Goal: Task Accomplishment & Management: Manage account settings

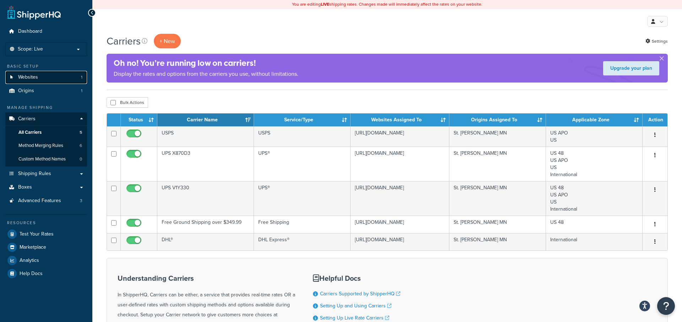
click at [53, 75] on link "Websites 1" at bounding box center [46, 77] width 82 height 13
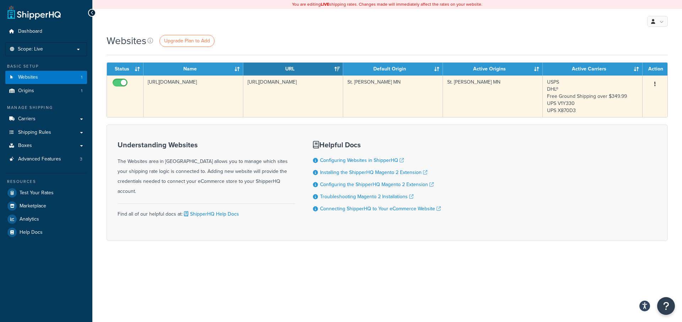
click at [301, 111] on td "[URL][DOMAIN_NAME]" at bounding box center [293, 96] width 100 height 42
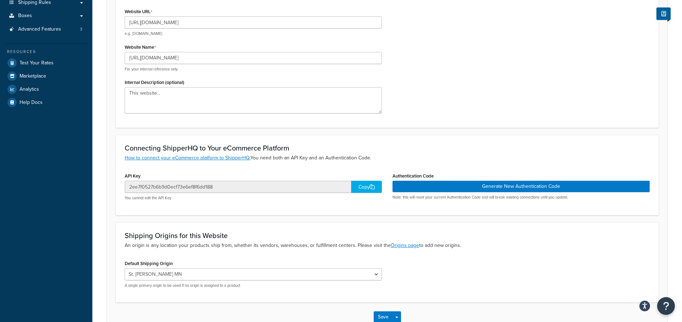
scroll to position [127, 0]
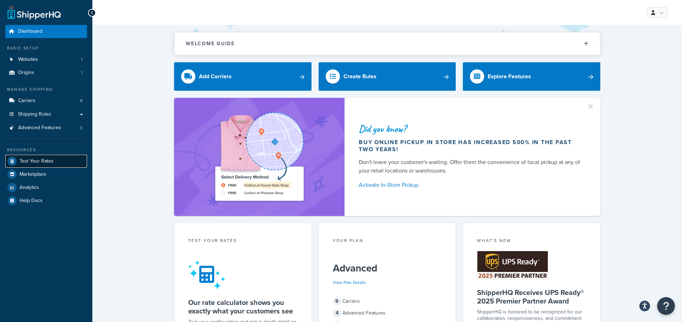
click at [62, 155] on link "Test Your Rates" at bounding box center [46, 161] width 82 height 13
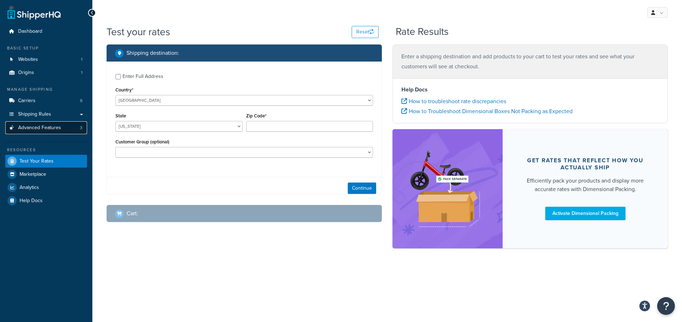
click at [68, 131] on link "Advanced Features 3" at bounding box center [46, 127] width 82 height 13
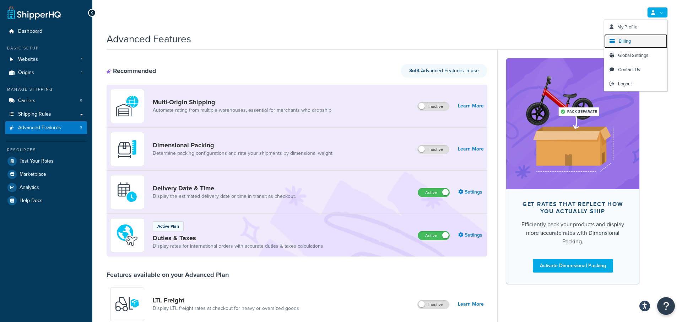
click at [638, 42] on link "Billing" at bounding box center [636, 41] width 63 height 14
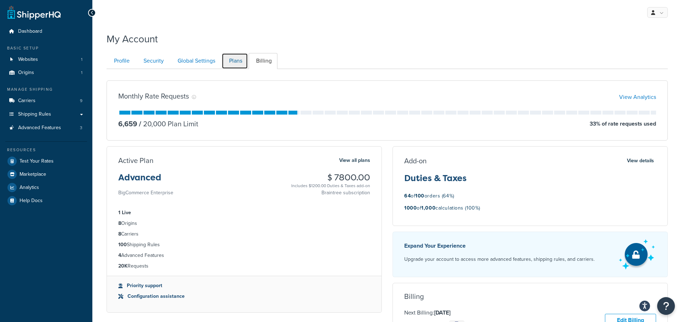
click at [239, 61] on link "Plans" at bounding box center [235, 61] width 26 height 16
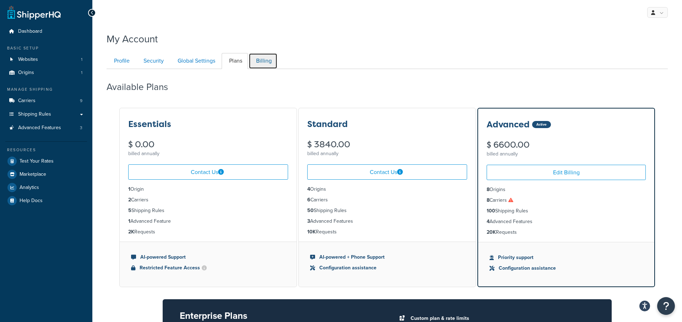
click at [263, 61] on link "Billing" at bounding box center [263, 61] width 29 height 16
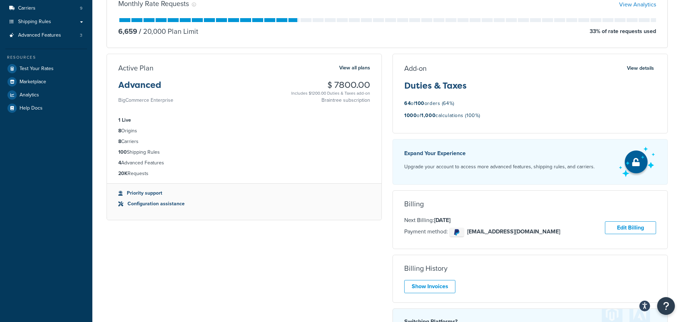
scroll to position [86, 0]
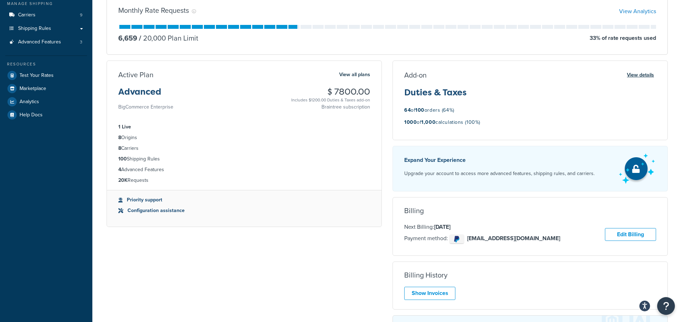
click at [633, 74] on button "View details" at bounding box center [640, 75] width 31 height 10
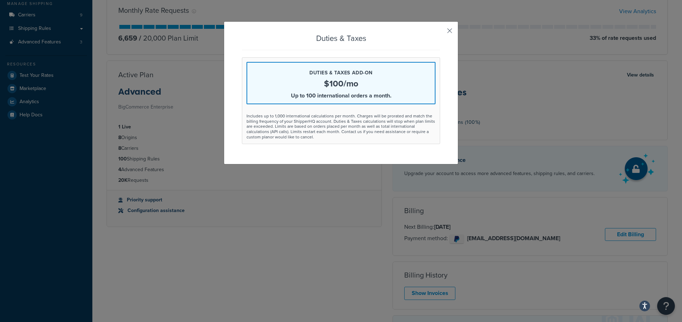
click at [440, 32] on button "button" at bounding box center [440, 33] width 2 height 2
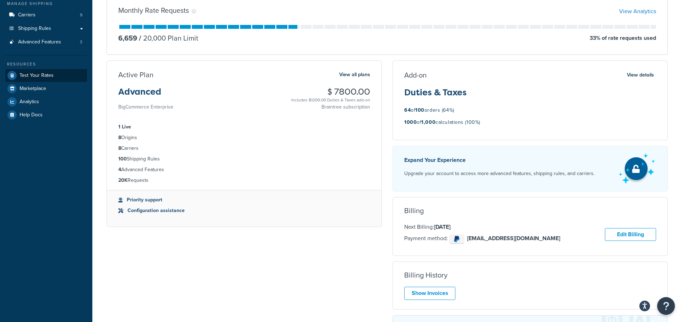
drag, startPoint x: 54, startPoint y: 81, endPoint x: 54, endPoint y: 77, distance: 4.3
click at [53, 77] on link "Test Your Rates" at bounding box center [46, 75] width 82 height 13
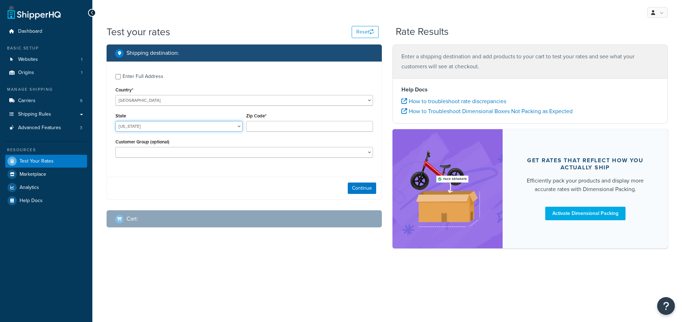
click at [216, 122] on select "Alabama Alaska American Samoa Arizona Arkansas Armed Forces Americas Armed Forc…" at bounding box center [179, 126] width 127 height 11
click at [192, 103] on select "United States United Kingdom Afghanistan Åland Islands Albania Algeria American…" at bounding box center [245, 100] width 258 height 11
select select "GB"
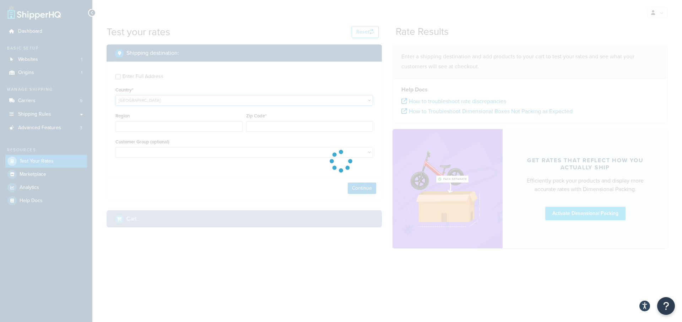
type input "AL"
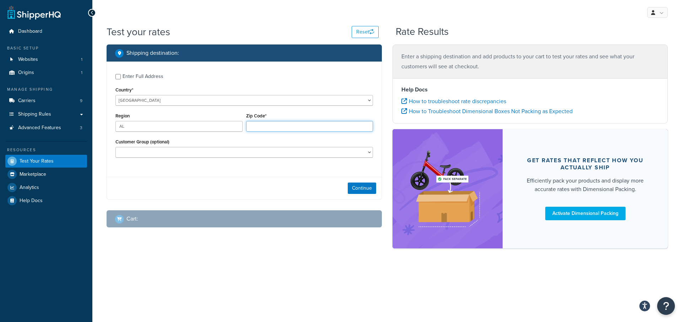
click at [280, 127] on input "Zip Code*" at bounding box center [309, 126] width 127 height 11
type input "EN4 9JQ"
click at [135, 72] on div "Enter Full Address" at bounding box center [143, 76] width 41 height 10
click at [121, 74] on input "Enter Full Address" at bounding box center [118, 76] width 5 height 5
checkbox input "true"
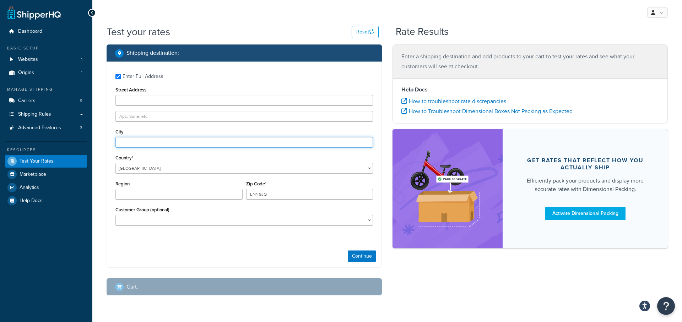
click at [154, 137] on input "City" at bounding box center [245, 142] width 258 height 11
type input "London"
click at [364, 257] on button "Continue" at bounding box center [362, 255] width 28 height 11
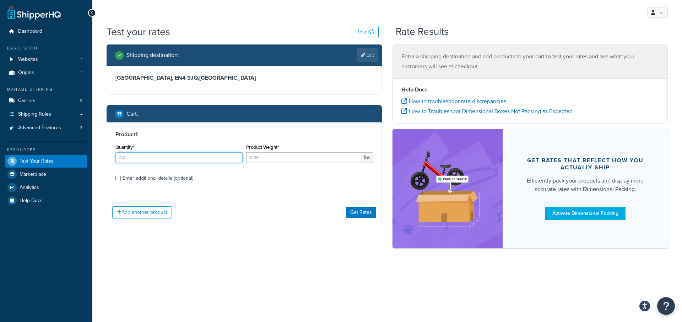
click at [180, 159] on input "Quantity*" at bounding box center [179, 157] width 127 height 11
type input "1"
type input "5"
click at [372, 57] on link "Edit" at bounding box center [368, 55] width 22 height 14
select select "GB"
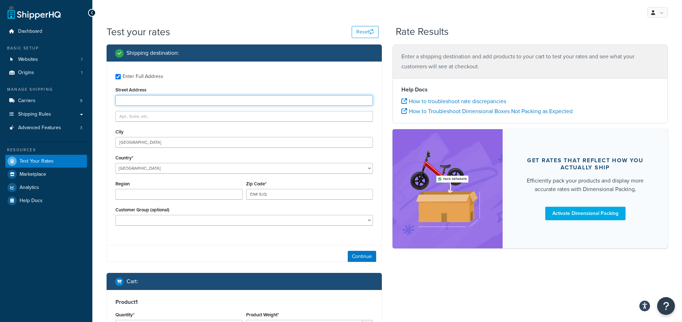
click at [195, 101] on input "Street Address" at bounding box center [245, 100] width 258 height 11
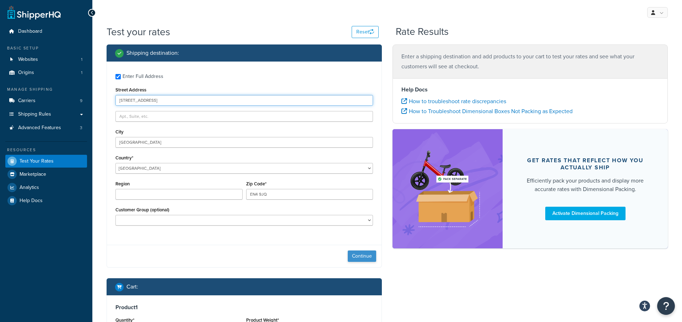
type input "10 chalk lane"
click at [355, 253] on button "Continue" at bounding box center [362, 255] width 28 height 11
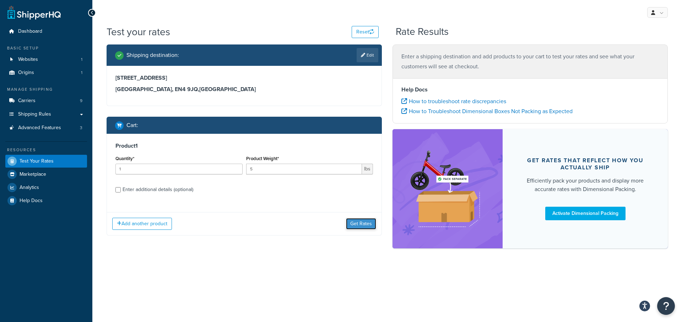
click at [366, 226] on button "Get Rates" at bounding box center [361, 223] width 30 height 11
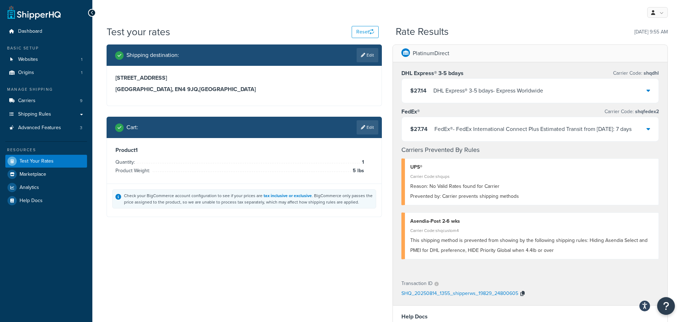
click at [523, 293] on icon "button" at bounding box center [523, 293] width 4 height 5
click at [363, 130] on link "Edit" at bounding box center [368, 127] width 22 height 14
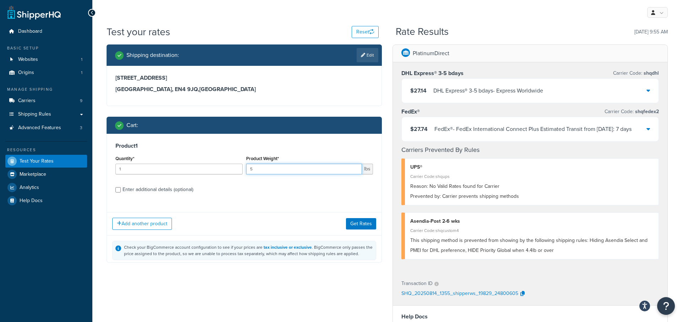
click at [303, 166] on input "5" at bounding box center [304, 169] width 116 height 11
type input "6"
click at [372, 223] on button "Get Rates" at bounding box center [361, 223] width 30 height 11
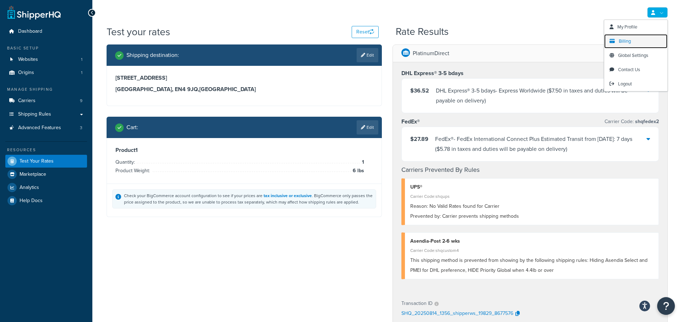
click at [641, 42] on link "Billing" at bounding box center [636, 41] width 63 height 14
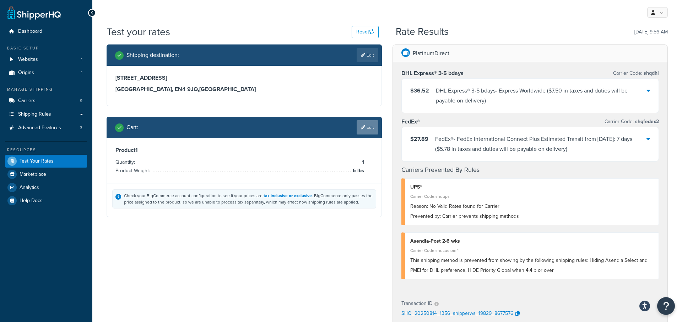
click at [366, 120] on link "Edit" at bounding box center [368, 127] width 22 height 14
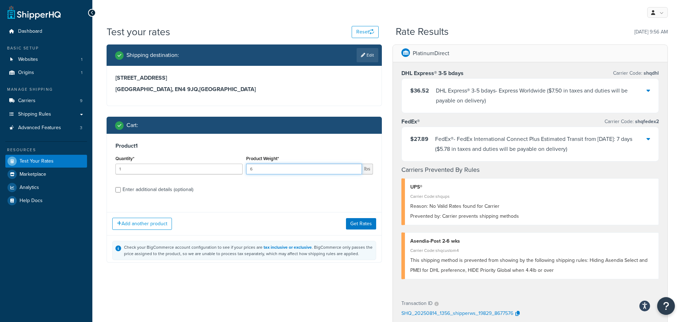
click at [290, 170] on input "6" at bounding box center [304, 169] width 116 height 11
type input "6.9"
click at [373, 224] on button "Get Rates" at bounding box center [361, 223] width 30 height 11
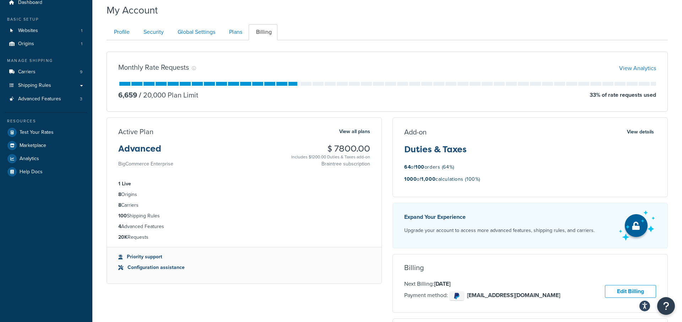
scroll to position [28, 0]
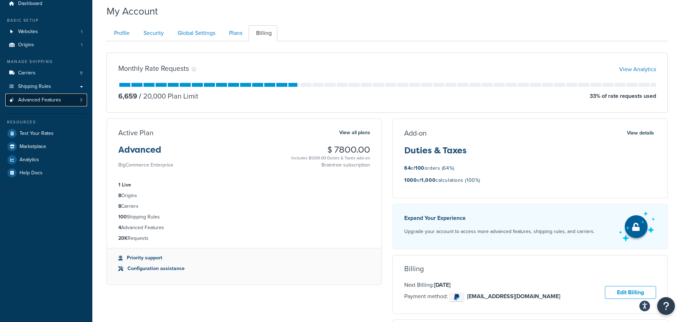
click at [53, 99] on span "Advanced Features" at bounding box center [39, 100] width 43 height 6
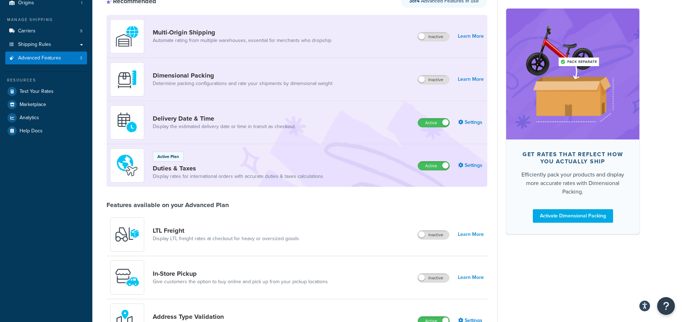
scroll to position [69, 0]
click at [62, 36] on link "Carriers 9" at bounding box center [46, 31] width 82 height 13
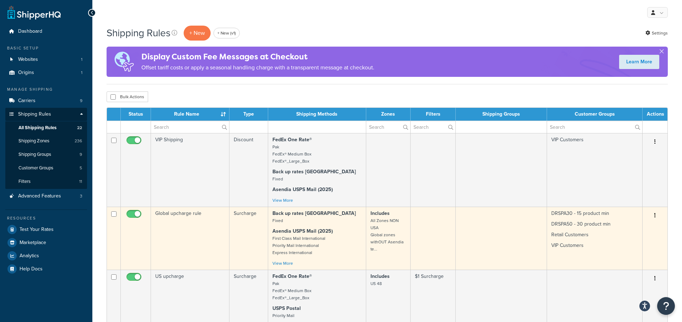
click at [255, 226] on td "Surcharge" at bounding box center [249, 238] width 39 height 63
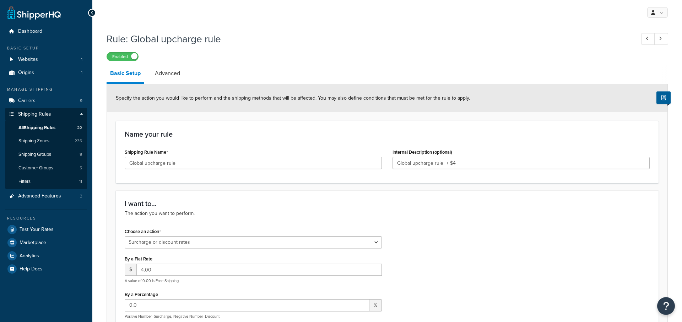
select select "SURCHARGE"
select select "ORDER"
select select "LOCATION"
click at [172, 74] on link "Advanced" at bounding box center [167, 73] width 32 height 17
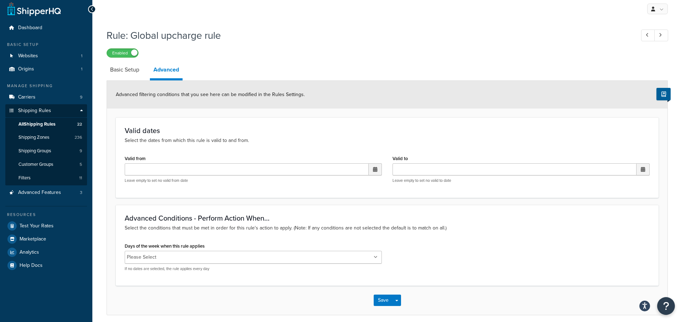
scroll to position [4, 0]
click at [133, 71] on link "Basic Setup" at bounding box center [125, 68] width 36 height 17
select select "SURCHARGE"
select select "ORDER"
select select "LOCATION"
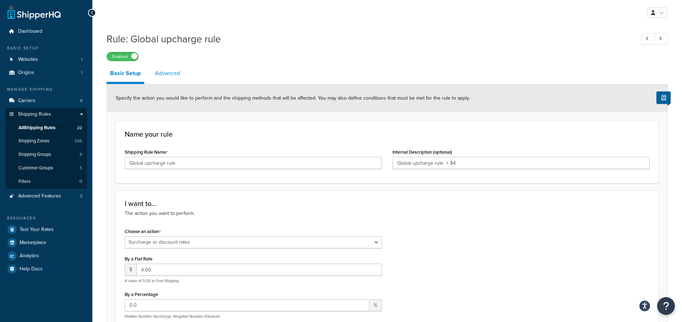
click at [171, 74] on link "Advanced" at bounding box center [167, 73] width 32 height 17
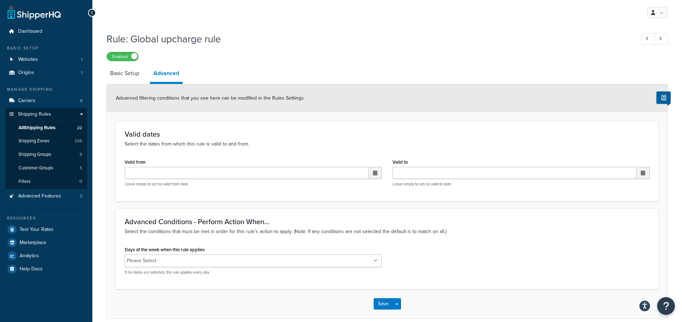
scroll to position [32, 0]
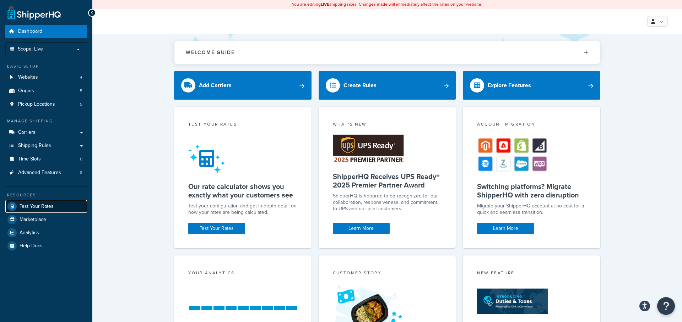
click at [58, 205] on link "Test Your Rates" at bounding box center [46, 206] width 82 height 13
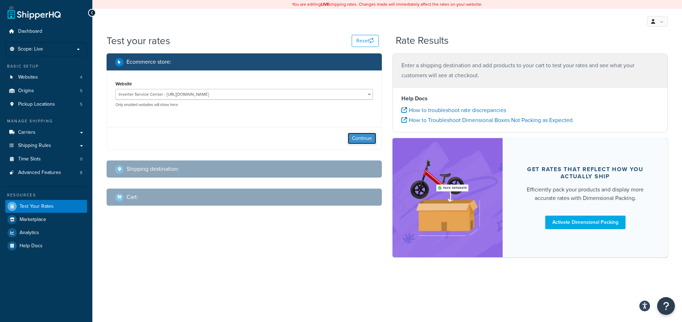
click at [365, 139] on button "Continue" at bounding box center [362, 138] width 28 height 11
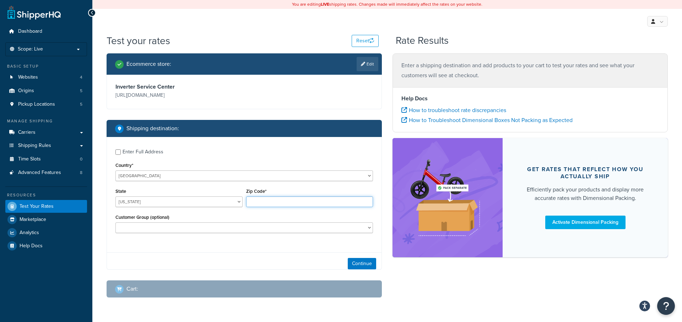
click at [284, 203] on input "Zip Code*" at bounding box center [309, 201] width 127 height 11
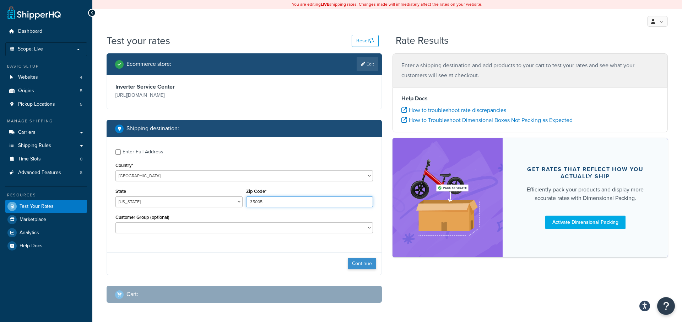
type input "35005"
click at [364, 264] on button "Continue" at bounding box center [362, 263] width 28 height 11
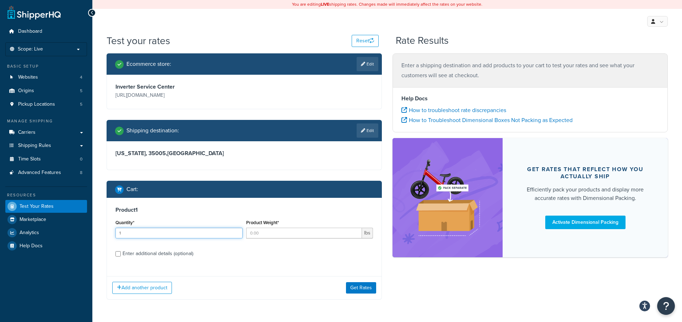
click at [205, 239] on div "Quantity* 1" at bounding box center [179, 231] width 131 height 26
type input "1"
type input "5"
click at [353, 288] on button "Get Rates" at bounding box center [361, 287] width 30 height 11
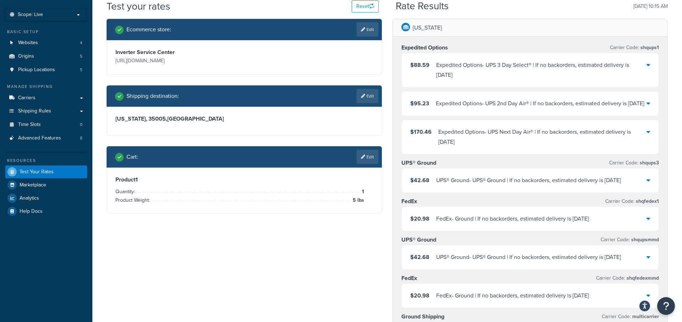
scroll to position [41, 0]
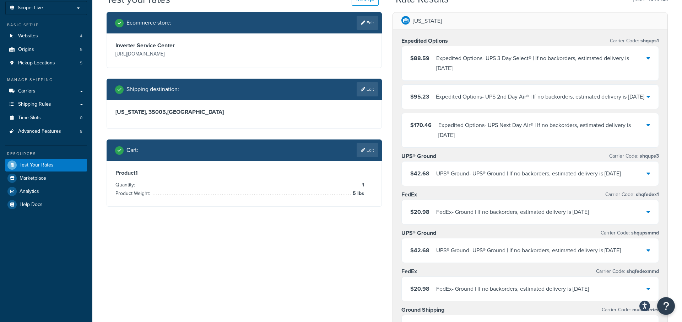
click at [462, 178] on div "UPS® Ground - UPS® Ground | If no backorders, estimated delivery is [DATE]" at bounding box center [529, 173] width 185 height 10
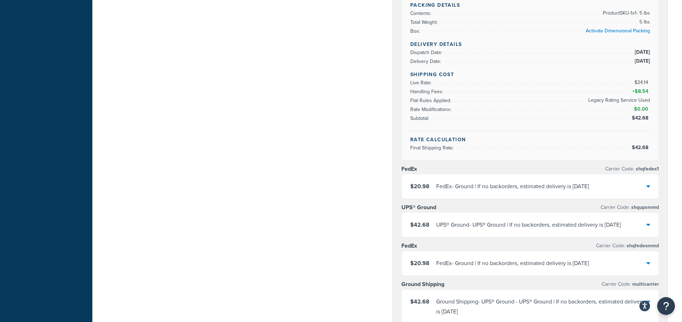
scroll to position [346, 0]
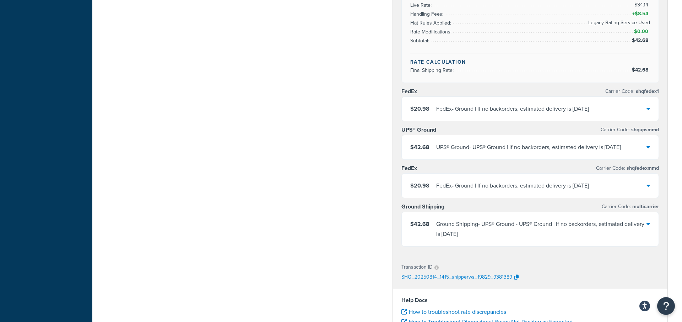
click at [464, 152] on div "UPS® Ground - UPS® Ground | If no backorders, estimated delivery is [DATE]" at bounding box center [529, 147] width 185 height 10
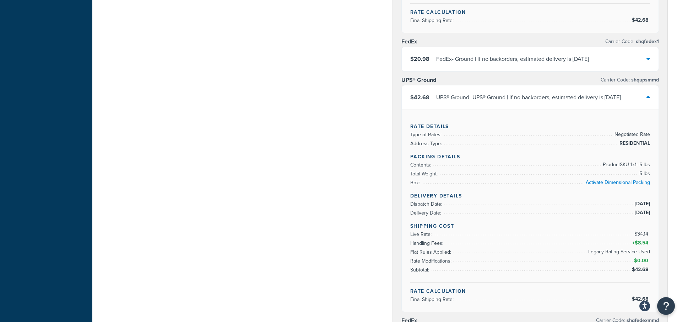
scroll to position [396, 0]
click at [455, 100] on div "UPS® Ground - UPS® Ground | If no backorders, estimated delivery is [DATE]" at bounding box center [529, 98] width 185 height 10
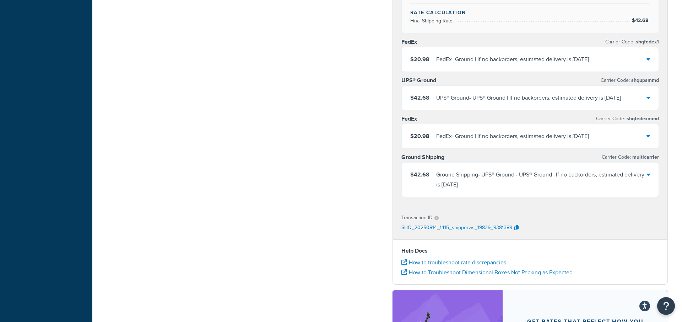
click at [485, 148] on div "$20.98 FedEx - Ground | If no backorders, estimated delivery is [DATE]" at bounding box center [530, 136] width 257 height 24
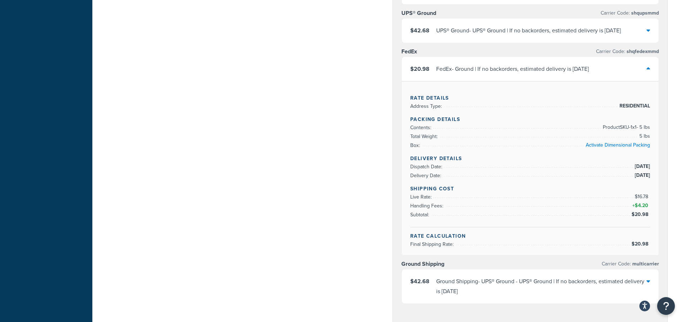
scroll to position [464, 0]
click at [462, 72] on div "FedEx - Ground | If no backorders, estimated delivery is [DATE]" at bounding box center [513, 68] width 153 height 10
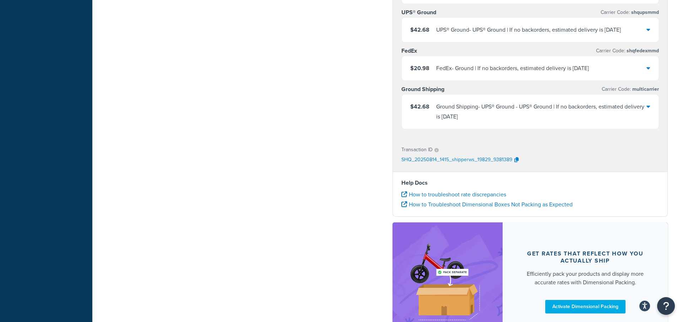
click at [466, 120] on div "Ground Shipping - UPS® Ground - UPS® Ground | If no backorders, estimated deliv…" at bounding box center [542, 112] width 210 height 20
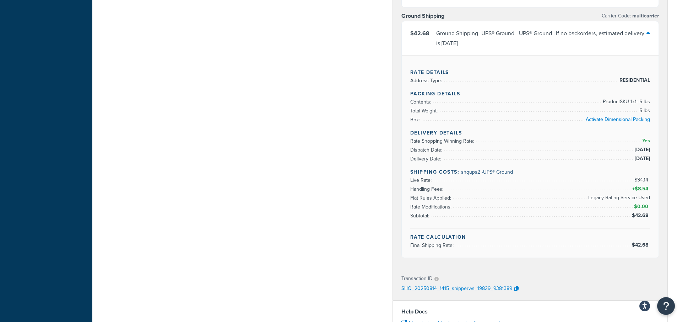
scroll to position [547, 0]
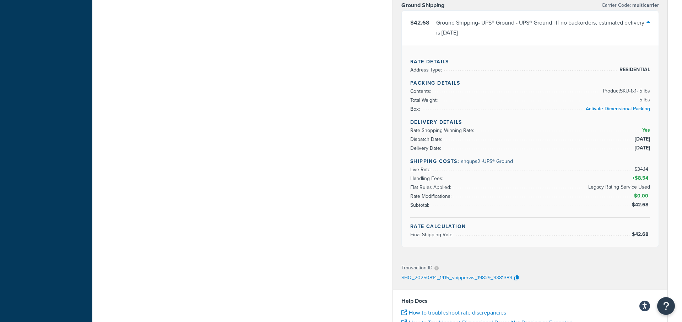
drag, startPoint x: 589, startPoint y: 192, endPoint x: 652, endPoint y: 191, distance: 62.2
click at [652, 191] on div "Rate Details Address Type: RESIDENTIAL Packing Details Contents: Product SKU-1 …" at bounding box center [530, 146] width 257 height 202
click at [627, 189] on span "Legacy Rating Service Used" at bounding box center [619, 187] width 64 height 9
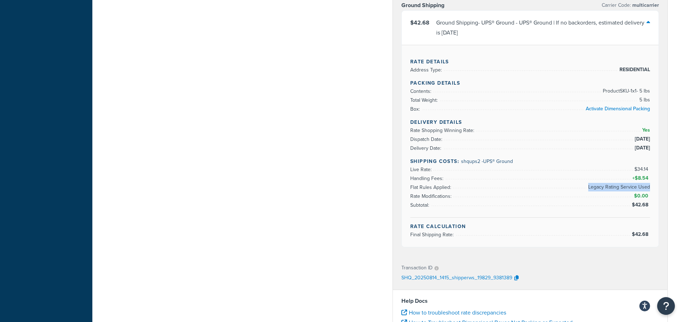
copy span "Legacy Rating Service Used"
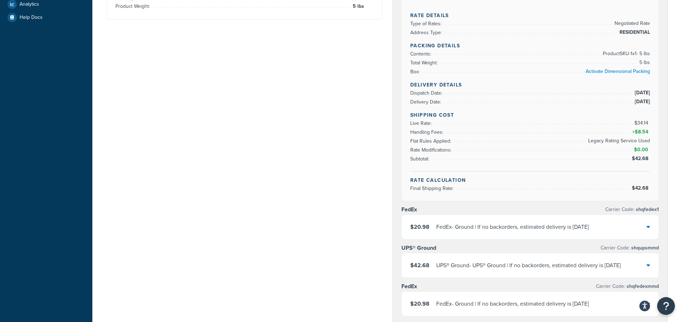
scroll to position [0, 0]
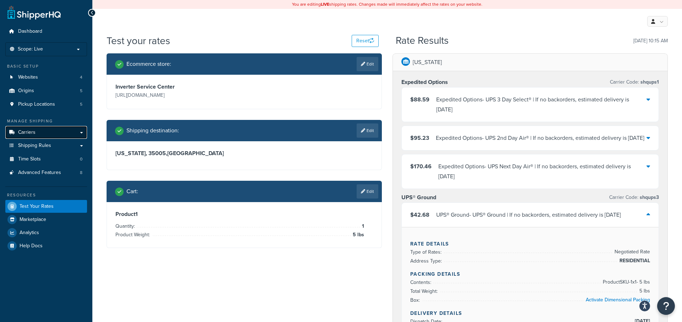
click at [52, 133] on link "Carriers" at bounding box center [46, 132] width 82 height 13
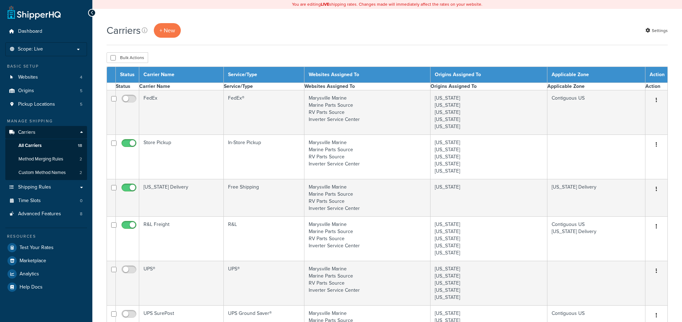
select select "15"
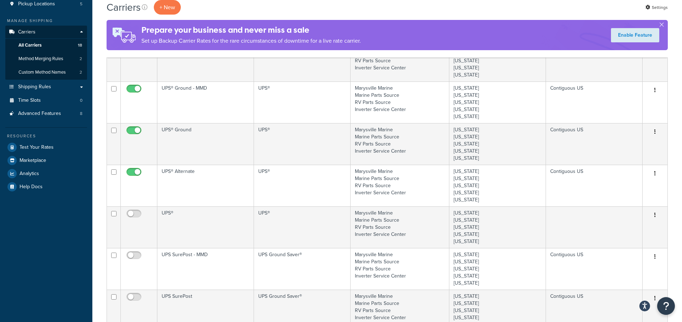
scroll to position [102, 0]
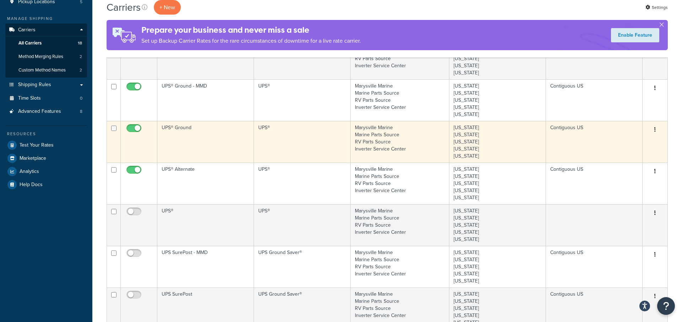
click at [287, 146] on td "UPS®" at bounding box center [302, 142] width 97 height 42
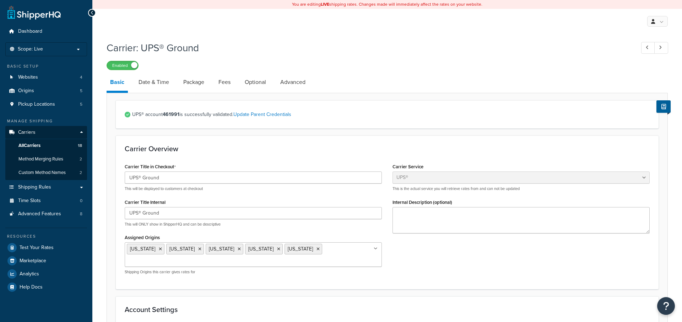
select select "ups"
click at [171, 113] on strong "461991" at bounding box center [171, 114] width 17 height 7
copy strong "461991"
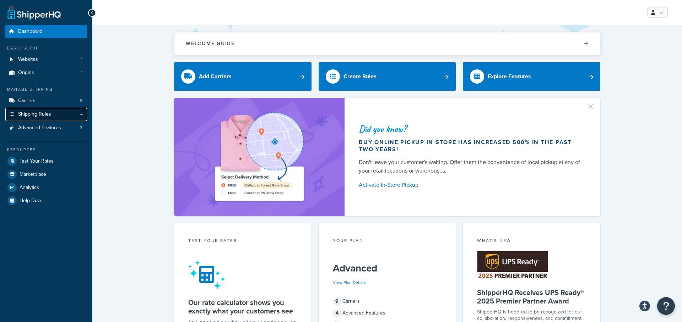
click at [52, 119] on link "Shipping Rules" at bounding box center [46, 114] width 82 height 13
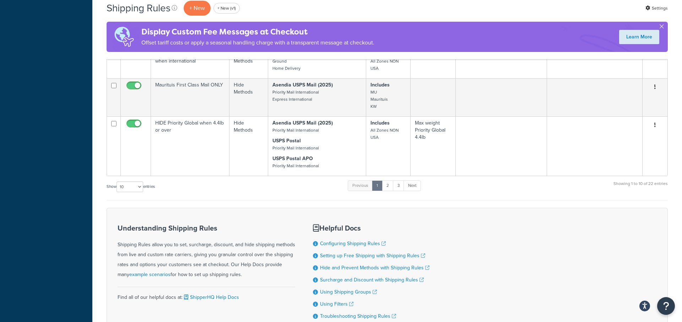
scroll to position [513, 0]
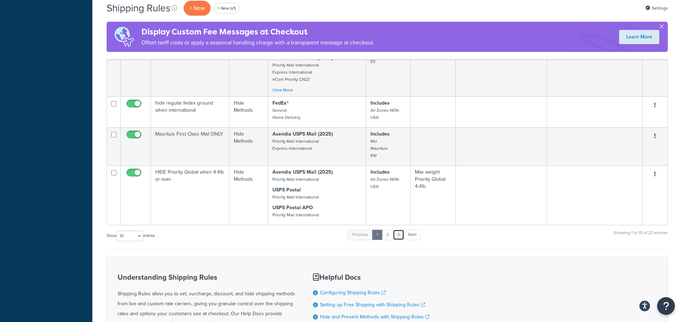
click at [402, 229] on link "3" at bounding box center [398, 234] width 11 height 11
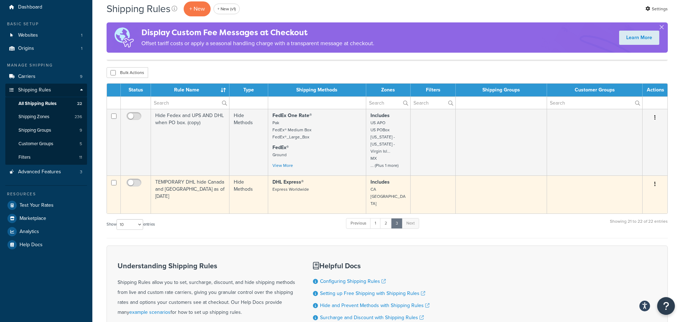
scroll to position [23, 0]
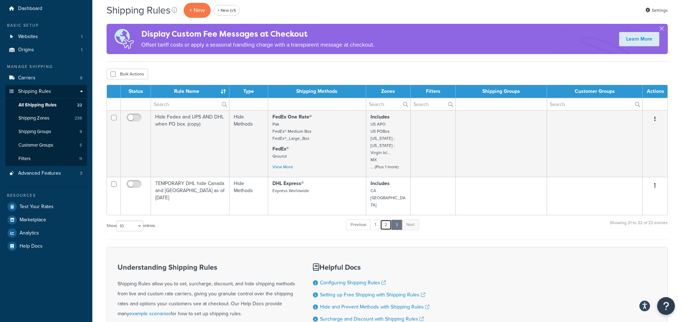
click at [388, 219] on link "2" at bounding box center [386, 224] width 12 height 11
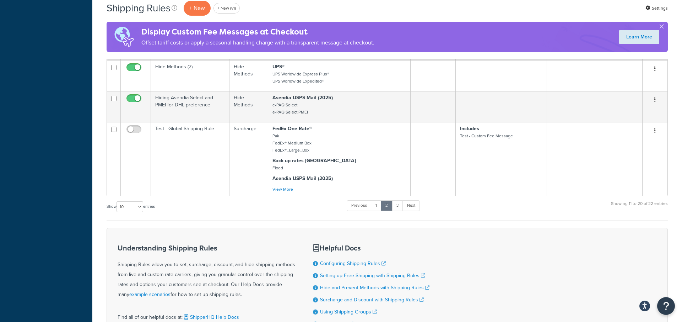
scroll to position [430, 0]
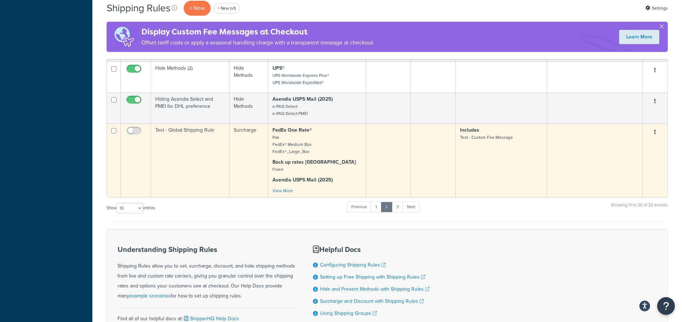
click at [365, 164] on td "FedEx One Rate® Pak FedEx® Medium Box FedEx®_Large_Box Back up rates USA Fixed …" at bounding box center [317, 160] width 98 height 74
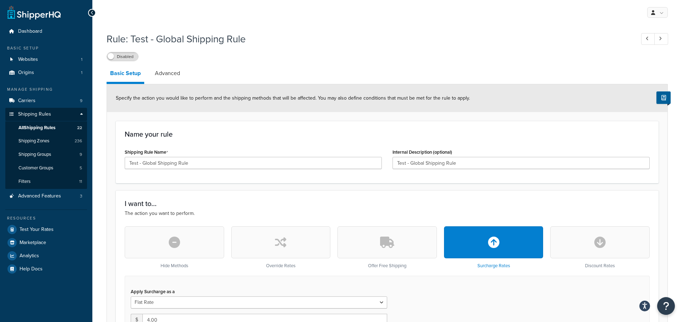
click at [173, 76] on link "Advanced" at bounding box center [167, 73] width 32 height 17
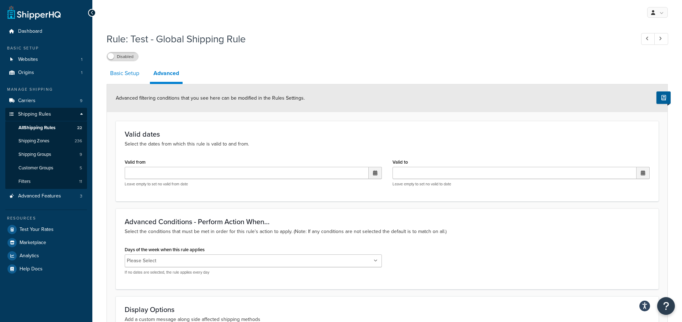
click at [125, 81] on link "Basic Setup" at bounding box center [125, 73] width 36 height 17
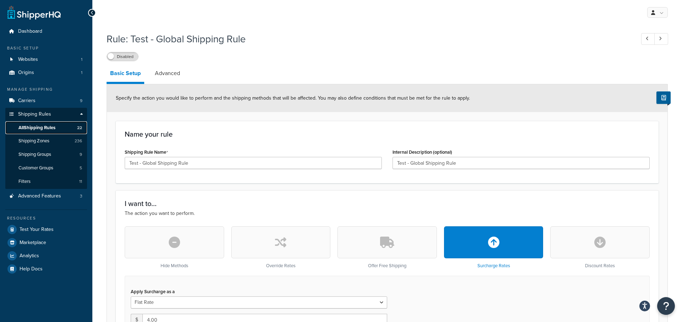
click at [80, 128] on span "22" at bounding box center [79, 128] width 5 height 6
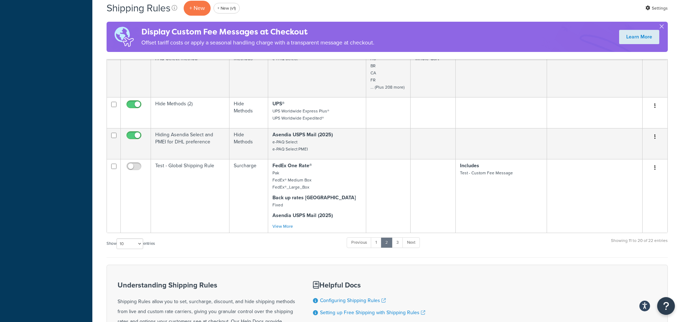
scroll to position [427, 0]
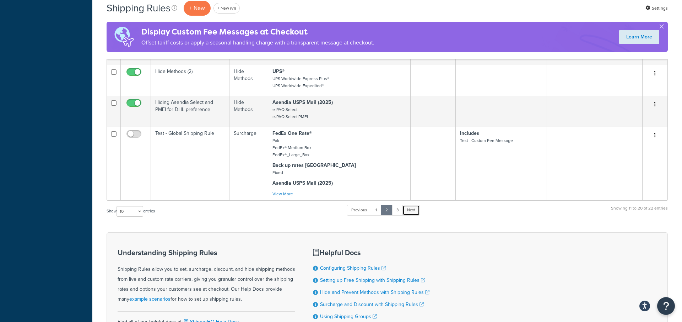
click at [414, 205] on link "Next" at bounding box center [411, 210] width 17 height 11
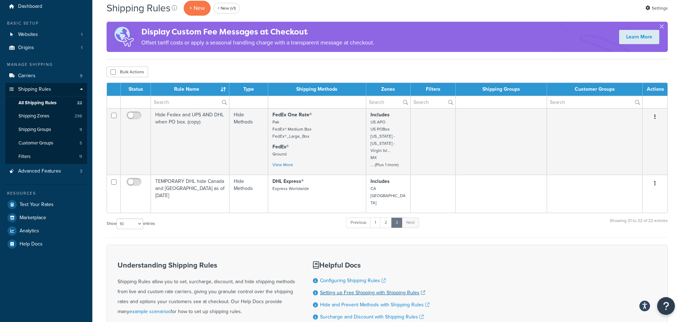
scroll to position [23, 0]
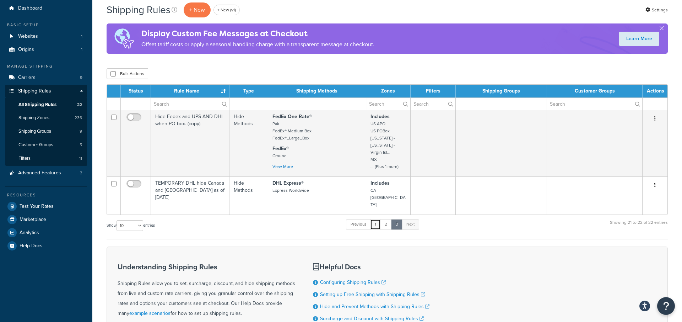
click at [379, 219] on link "1" at bounding box center [375, 224] width 11 height 11
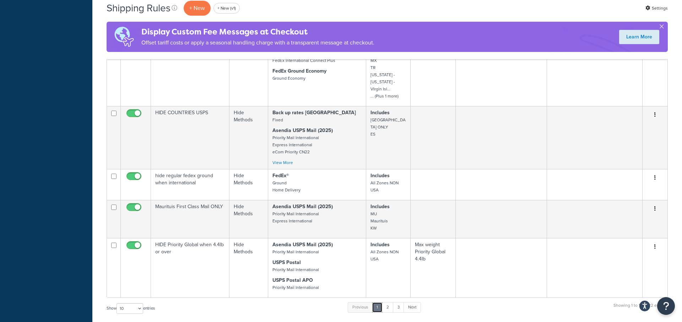
scroll to position [453, 0]
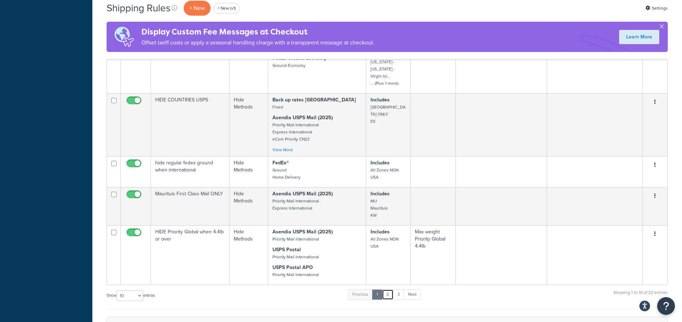
click at [389, 289] on link "2" at bounding box center [388, 294] width 12 height 11
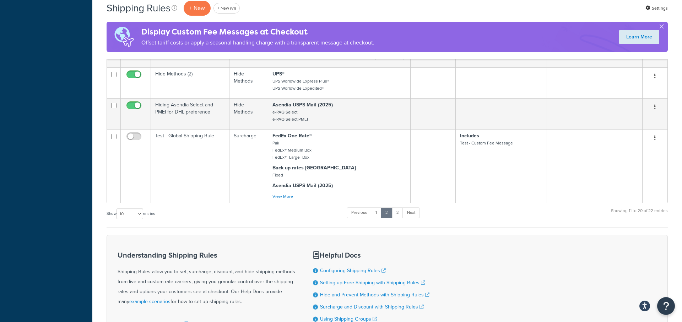
scroll to position [409, 0]
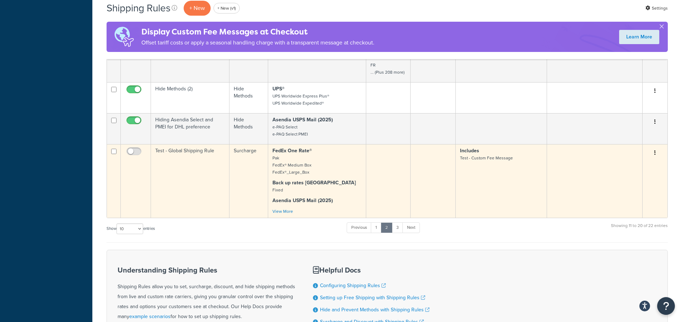
click at [241, 179] on td "Surcharge" at bounding box center [249, 181] width 39 height 74
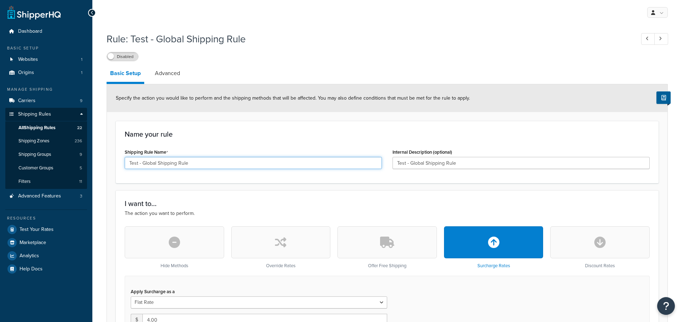
click at [229, 168] on input "Test - Global Shipping Rule" at bounding box center [253, 163] width 257 height 12
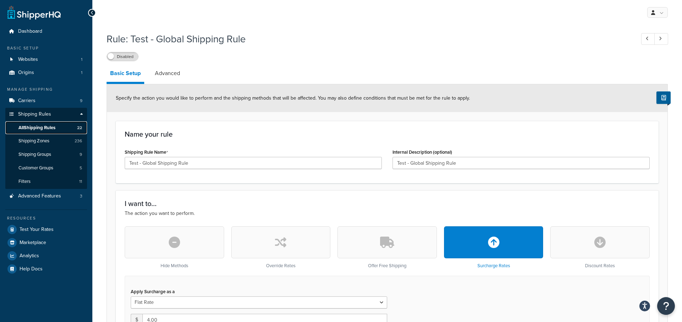
click at [50, 130] on span "All Shipping Rules" at bounding box center [36, 128] width 37 height 6
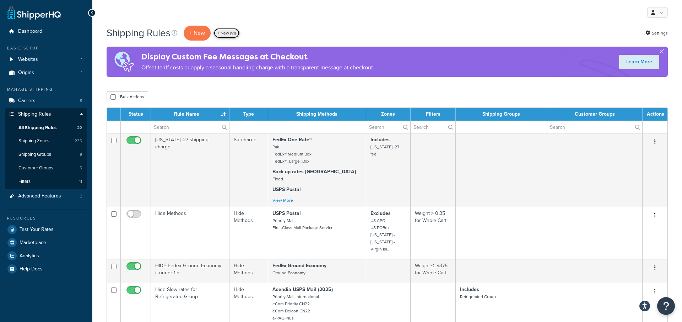
click at [229, 33] on link "+ New (v1)" at bounding box center [227, 33] width 26 height 11
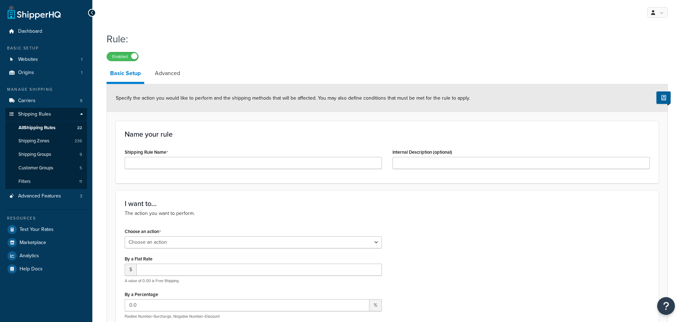
select select "ORDER"
click at [201, 162] on input "Shipping Rule Name" at bounding box center [253, 163] width 257 height 12
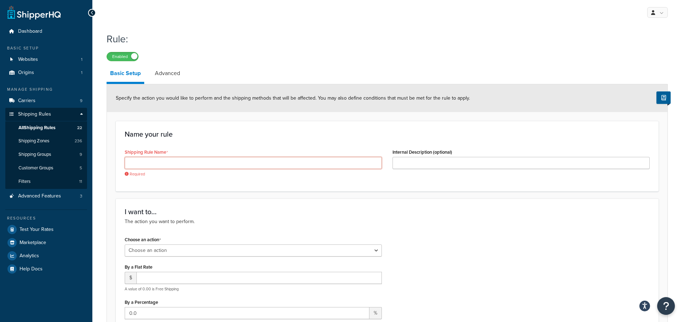
paste input "Custom Fee message [PERSON_NAME] 3:44 PM Live Chat I can NOT create it. I g"
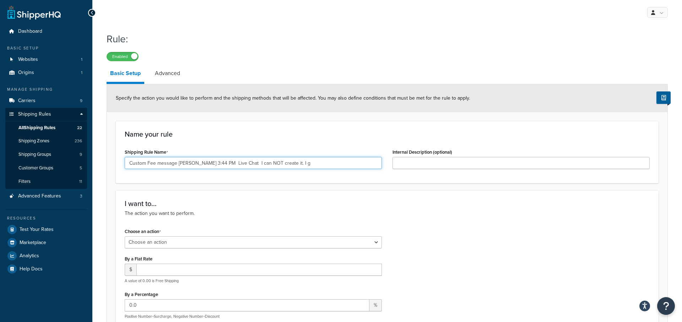
click at [258, 164] on input "Custom Fee message [PERSON_NAME] 3:44 PM Live Chat I can NOT create it. I g" at bounding box center [253, 163] width 257 height 12
click at [258, 164] on input "Custom Fee message jennifer tilney 3:44 PM Live Chat I can NOT create it. I g" at bounding box center [253, 163] width 257 height 12
paste input "text"
drag, startPoint x: 325, startPoint y: 166, endPoint x: 177, endPoint y: 163, distance: 147.9
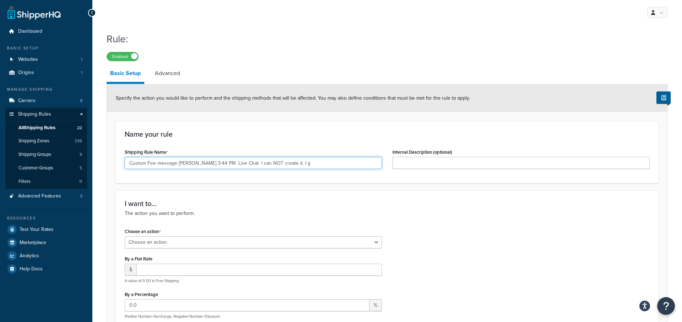
click at [177, 163] on input "Custom Fee message jennifer tilney 3:44 PM Live Chat I can NOT create it. I g" at bounding box center [253, 163] width 257 height 12
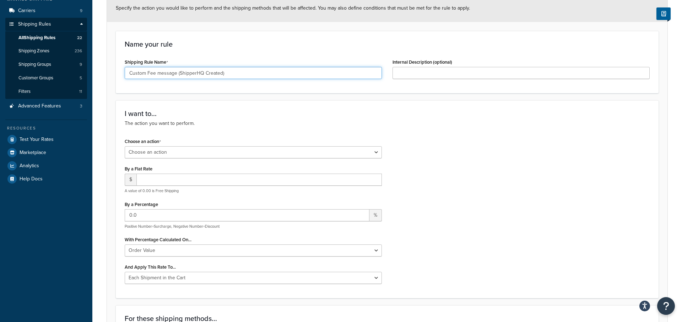
scroll to position [116, 0]
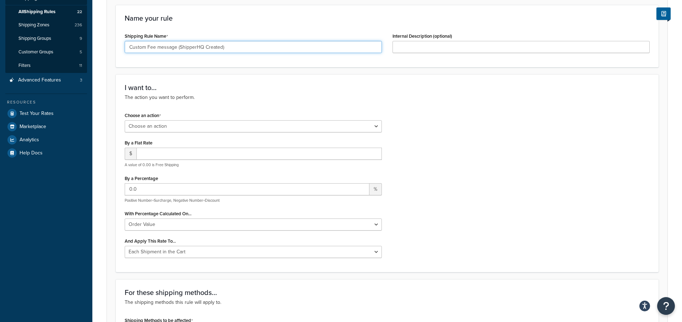
type input "Custom Fee message (ShipperHQ Created)"
click at [181, 116] on div "Choose an action Choose an action Override Rates Surcharge or discount rates Hi…" at bounding box center [253, 121] width 257 height 22
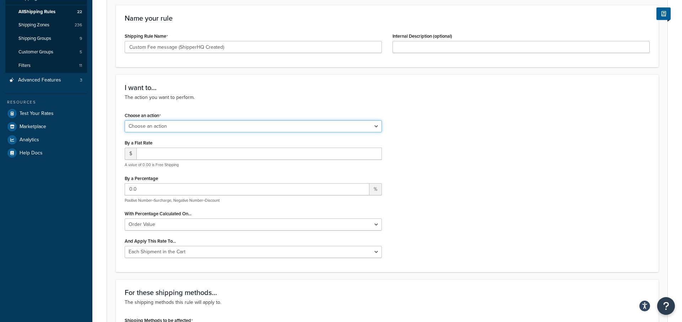
click at [180, 123] on select "Choose an action Override Rates Surcharge or discount rates Hide a shipping met…" at bounding box center [253, 126] width 257 height 12
select select "SURCHARGE"
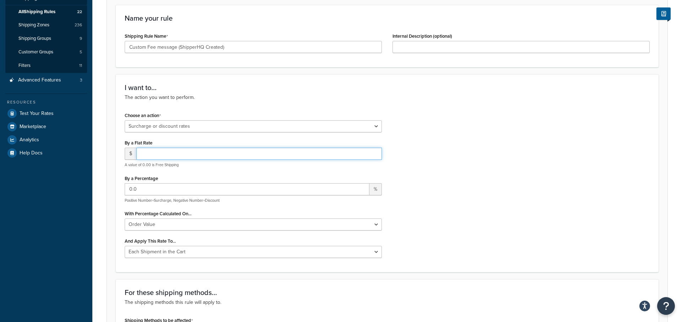
click at [188, 152] on input "number" at bounding box center [259, 154] width 246 height 12
type input "0"
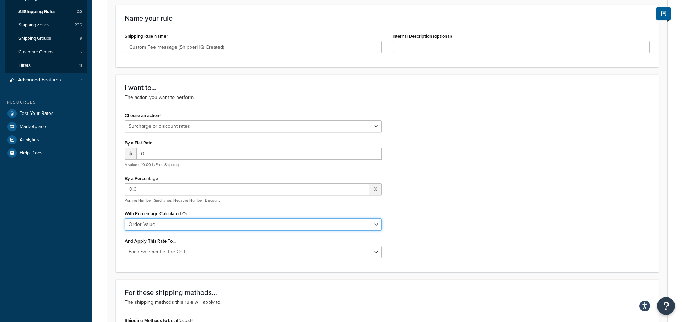
click at [202, 227] on select "Shipping Price Order Value" at bounding box center [253, 224] width 257 height 12
select select "SHIPPING"
click at [484, 193] on div "Choose an action Choose an action Override Rates Surcharge or discount rates Hi…" at bounding box center [387, 186] width 536 height 153
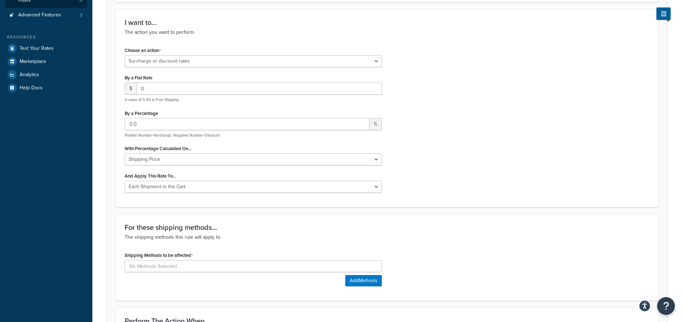
scroll to position [227, 0]
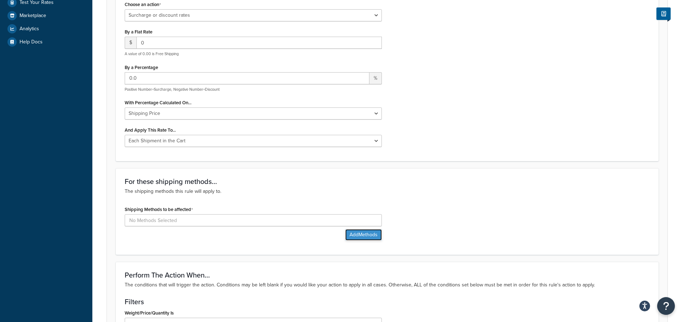
click at [376, 232] on button "Add Methods" at bounding box center [364, 234] width 37 height 11
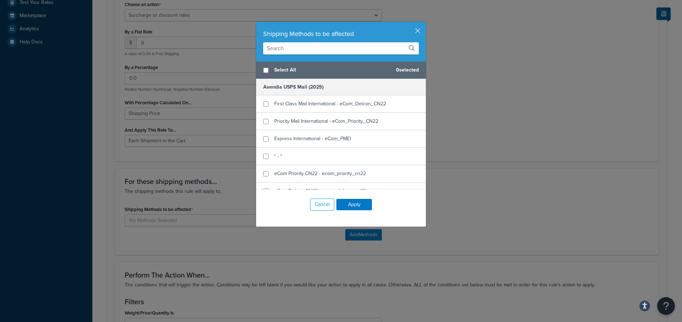
click at [319, 52] on input "text" at bounding box center [341, 48] width 156 height 12
type input "ecom"
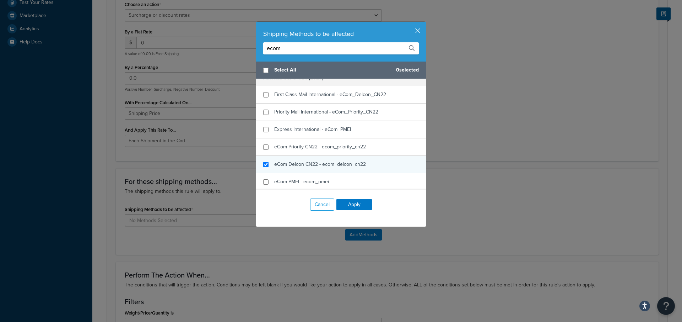
checkbox input "true"
click at [330, 164] on span "eCom Delcon CN22 - ecom_delcon_cn22" at bounding box center [320, 163] width 92 height 7
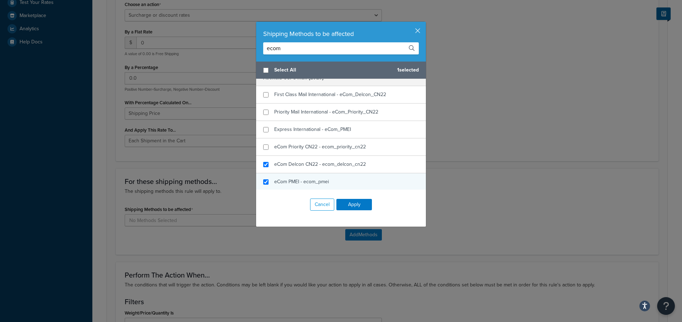
checkbox input "true"
click at [350, 177] on div "eCom PMEI - ecom_pmei" at bounding box center [341, 181] width 170 height 17
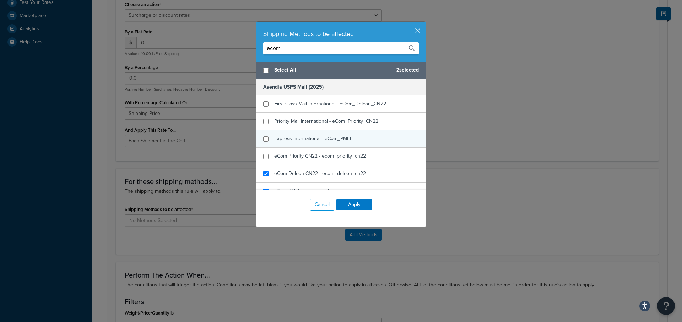
scroll to position [3, 0]
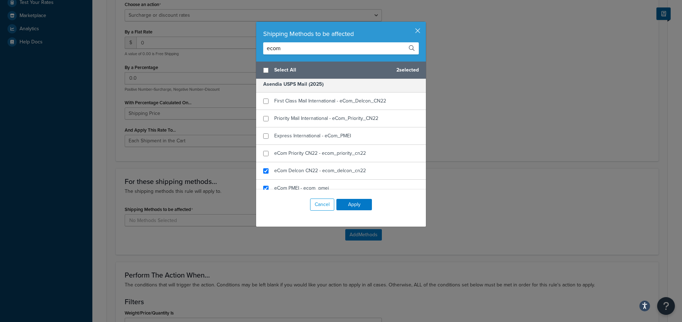
click at [287, 53] on input "ecom" at bounding box center [341, 48] width 156 height 12
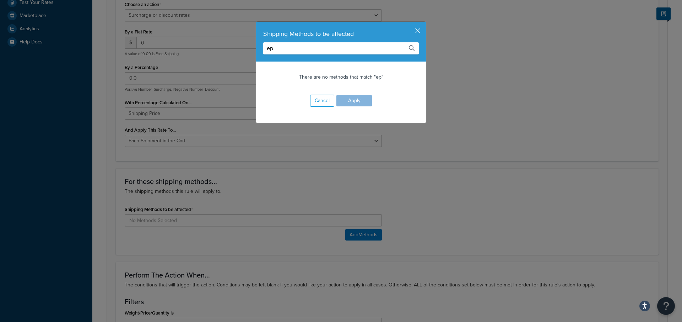
scroll to position [0, 0]
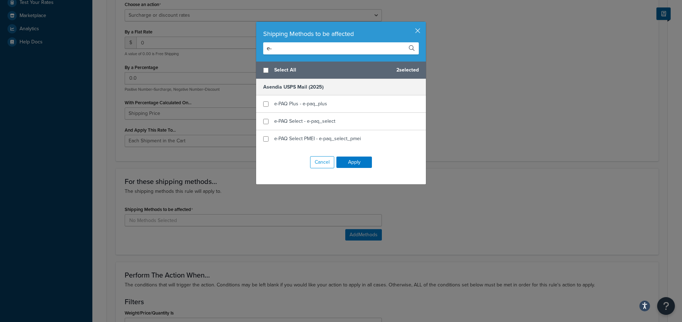
type input "e-"
checkbox input "true"
click at [296, 107] on span "e-PAQ Plus - e-paq_plus" at bounding box center [300, 103] width 53 height 7
checkbox input "true"
click at [296, 123] on span "e-PAQ Select - e-paq_select" at bounding box center [304, 120] width 61 height 7
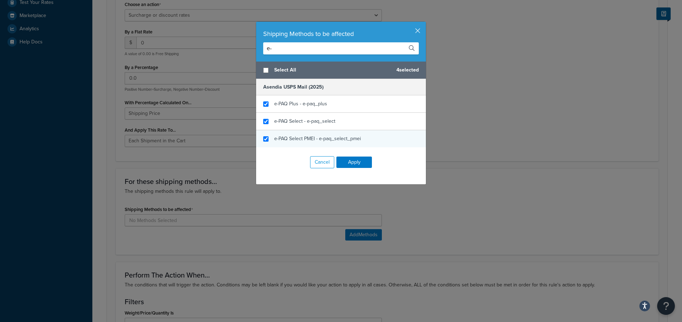
checkbox input "true"
click at [303, 139] on span "e-PAQ Select PMEI - e-paq_select_pmei" at bounding box center [317, 138] width 87 height 7
click at [355, 160] on button "Apply" at bounding box center [355, 161] width 36 height 11
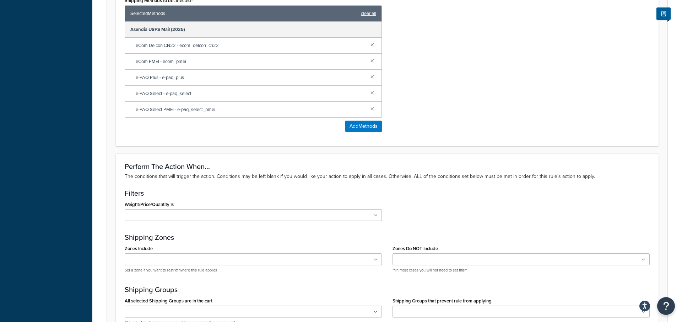
scroll to position [429, 0]
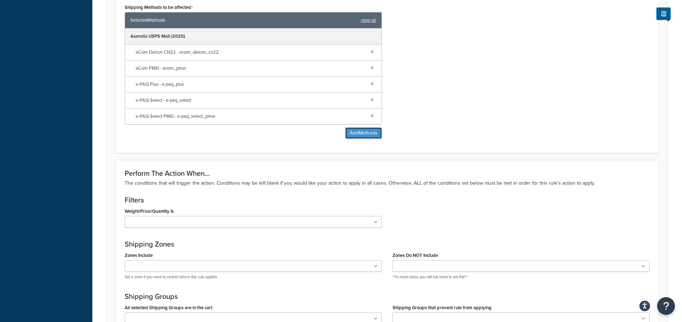
click at [347, 130] on button "Add Methods" at bounding box center [364, 132] width 37 height 11
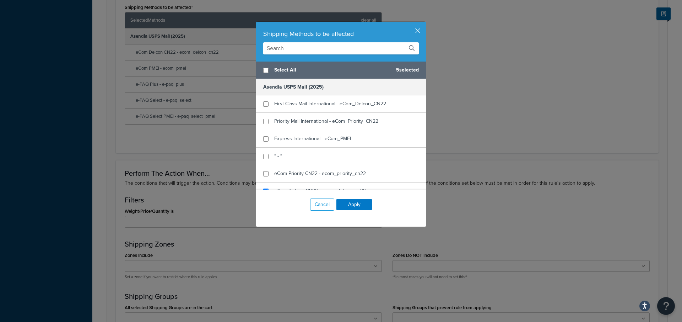
click at [321, 42] on div "Shipping Methods to be affected" at bounding box center [341, 42] width 170 height 40
click at [318, 49] on input "text" at bounding box center [341, 48] width 156 height 12
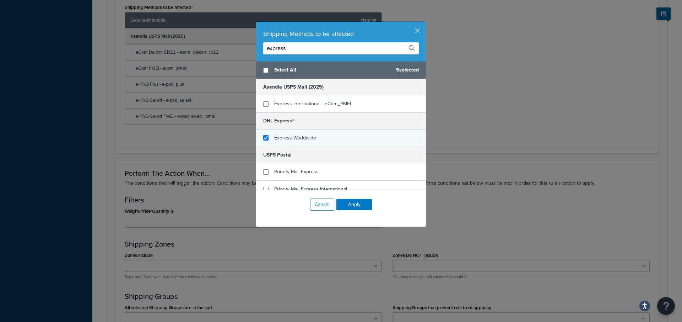
type input "express"
checkbox input "true"
click at [310, 137] on span "Express Worldwide" at bounding box center [295, 137] width 42 height 7
click at [283, 54] on input "express" at bounding box center [341, 48] width 156 height 12
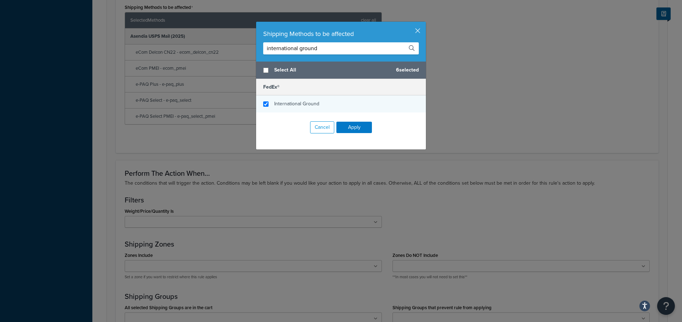
type input "international ground"
checkbox input "true"
click at [308, 102] on span "International Ground" at bounding box center [296, 103] width 45 height 7
click at [291, 53] on input "international ground" at bounding box center [341, 48] width 156 height 12
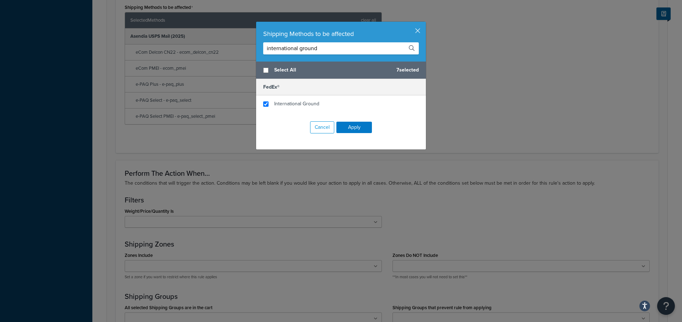
click at [291, 53] on input "international ground" at bounding box center [341, 48] width 156 height 12
type input "connect"
checkbox input "true"
click at [294, 104] on span "FedEx International Connect Plus" at bounding box center [310, 103] width 73 height 7
click at [312, 46] on input "connect" at bounding box center [341, 48] width 156 height 12
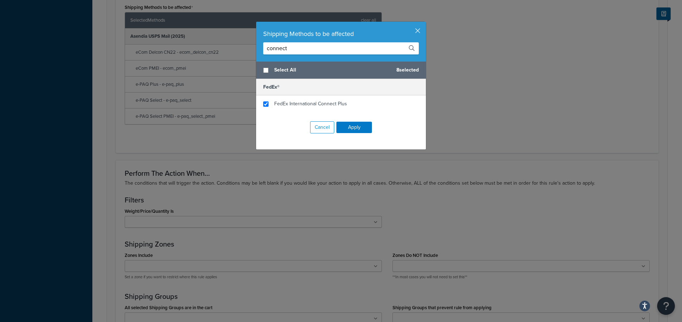
click at [312, 46] on input "connect" at bounding box center [341, 48] width 156 height 12
type input "standard"
checkbox input "true"
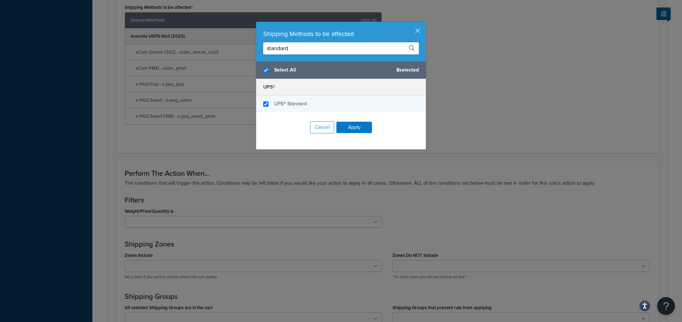
click at [317, 101] on div "UPS® Standard" at bounding box center [341, 103] width 170 height 17
click at [359, 128] on button "Apply" at bounding box center [355, 127] width 36 height 11
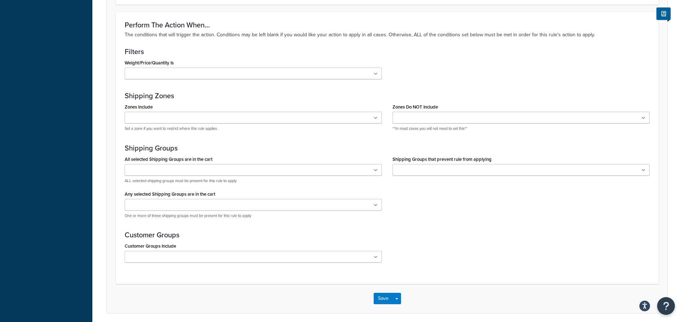
scroll to position [622, 0]
click at [452, 119] on ul at bounding box center [521, 119] width 257 height 12
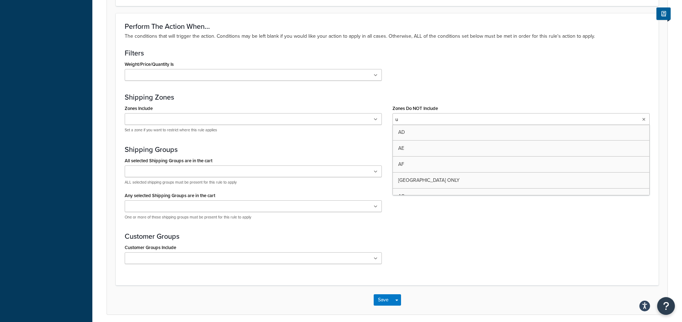
type input "us"
click at [415, 96] on h3 "Shipping Zones" at bounding box center [387, 97] width 525 height 8
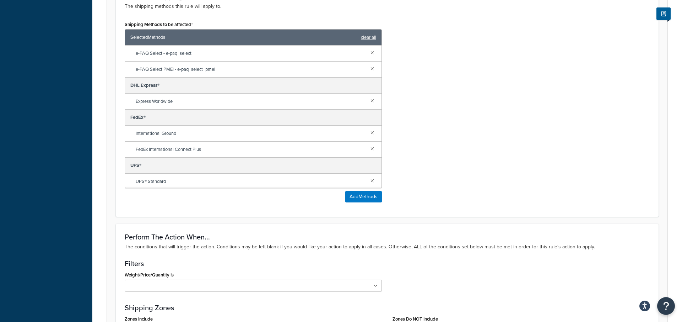
scroll to position [0, 0]
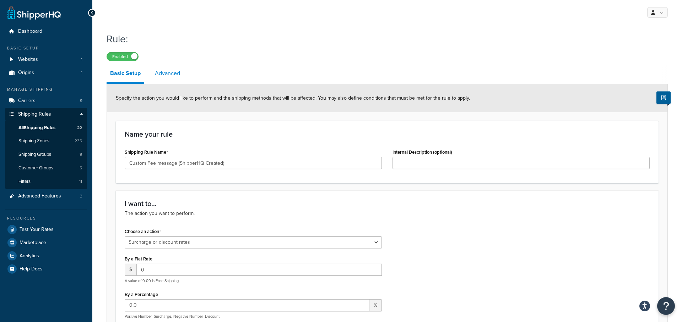
click at [167, 73] on link "Advanced" at bounding box center [167, 73] width 32 height 17
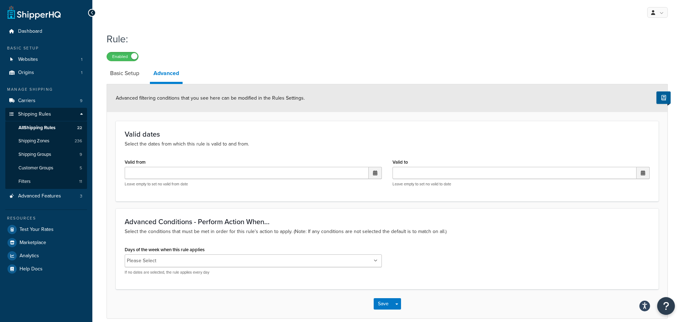
scroll to position [32, 0]
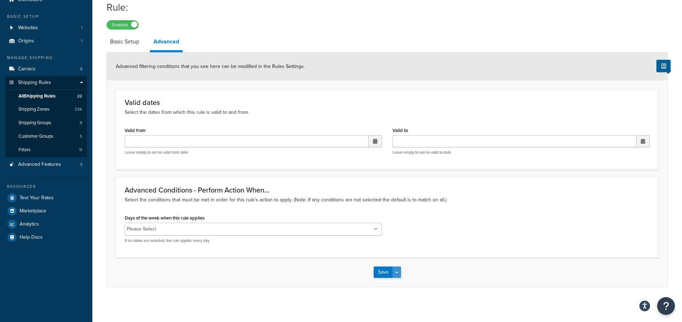
click at [397, 274] on button "Save Dropdown" at bounding box center [397, 271] width 9 height 11
click at [399, 282] on button "Save and Edit" at bounding box center [408, 285] width 69 height 15
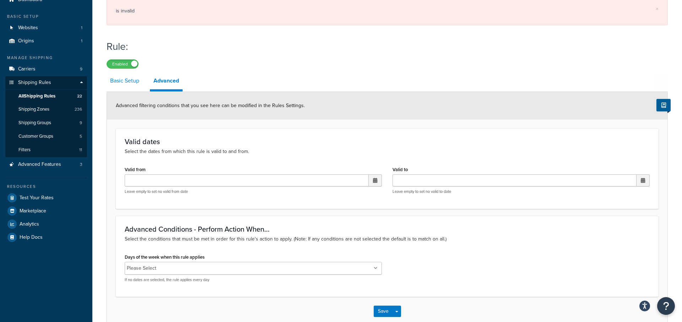
click at [139, 86] on link "Basic Setup" at bounding box center [125, 80] width 36 height 17
select select "SURCHARGE"
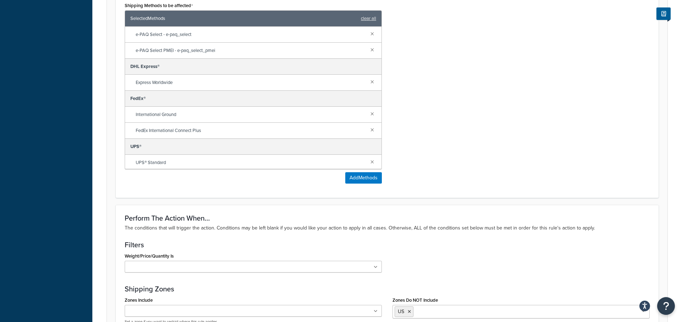
scroll to position [675, 0]
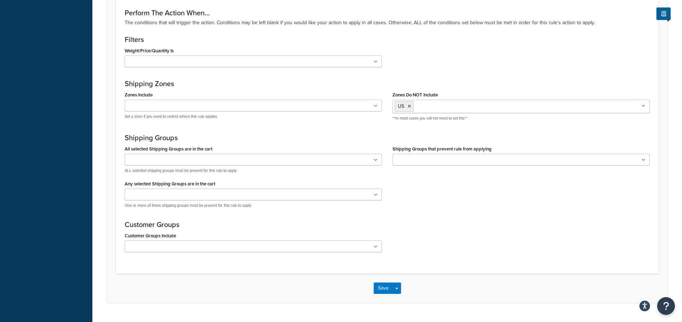
click at [373, 288] on div "Save Save Dropdown Save and Edit Save and Duplicate Save and Create New" at bounding box center [387, 287] width 561 height 29
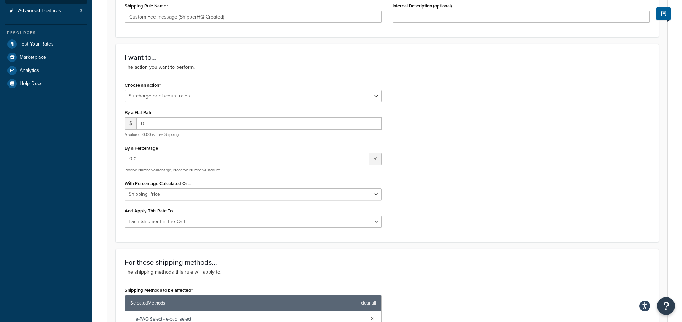
scroll to position [191, 0]
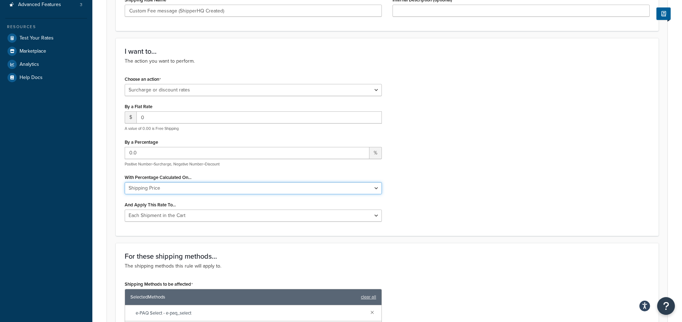
click at [213, 188] on select "Shipping Price Order Value" at bounding box center [253, 188] width 257 height 12
select select "ORDER"
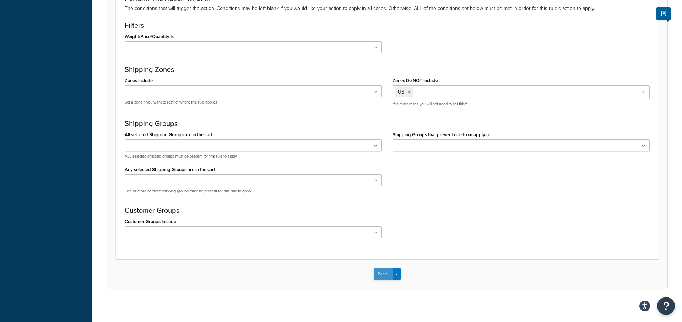
scroll to position [650, 0]
click at [384, 275] on button "Save" at bounding box center [383, 273] width 19 height 11
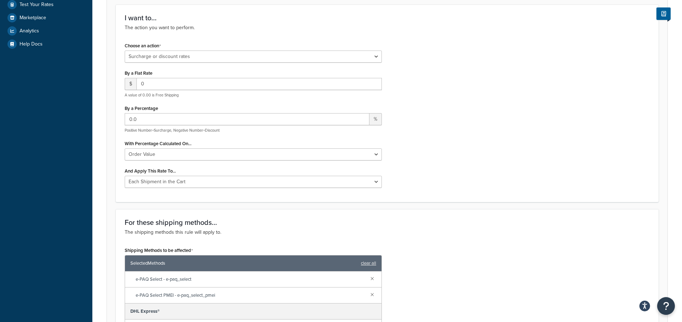
scroll to position [0, 0]
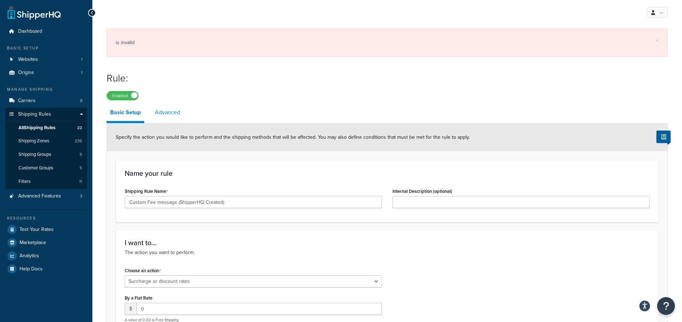
click at [167, 113] on link "Advanced" at bounding box center [167, 112] width 32 height 17
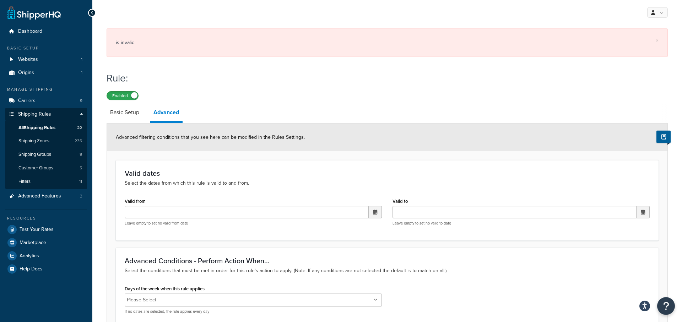
click at [120, 94] on label "Enabled" at bounding box center [122, 95] width 31 height 9
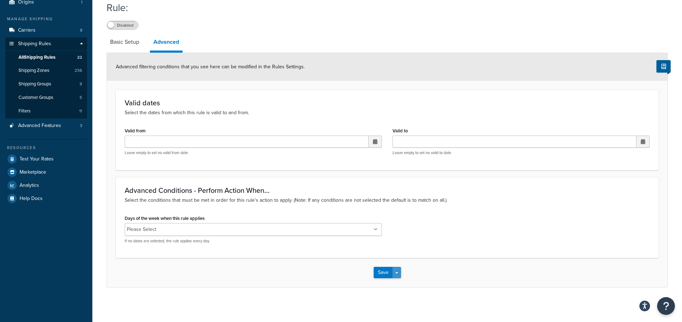
click at [400, 269] on button "Save Dropdown" at bounding box center [397, 272] width 9 height 11
click at [403, 282] on button "Save and Edit" at bounding box center [408, 285] width 69 height 15
click at [123, 47] on link "Basic Setup" at bounding box center [125, 41] width 36 height 17
select select "SURCHARGE"
select select "ORDER"
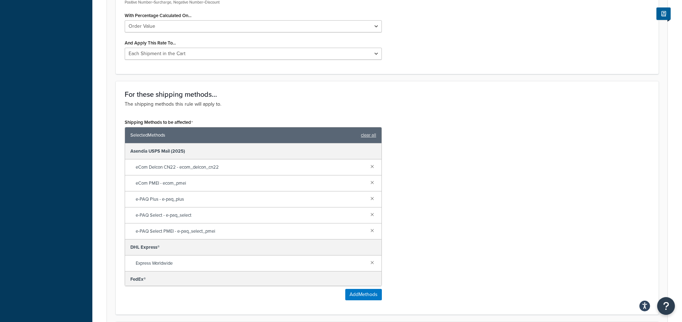
scroll to position [689, 0]
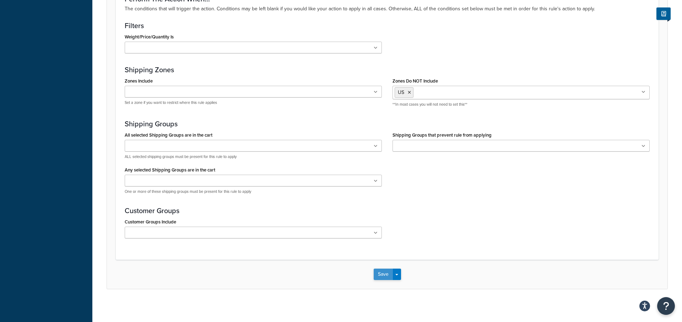
click at [386, 274] on button "Save" at bounding box center [383, 273] width 19 height 11
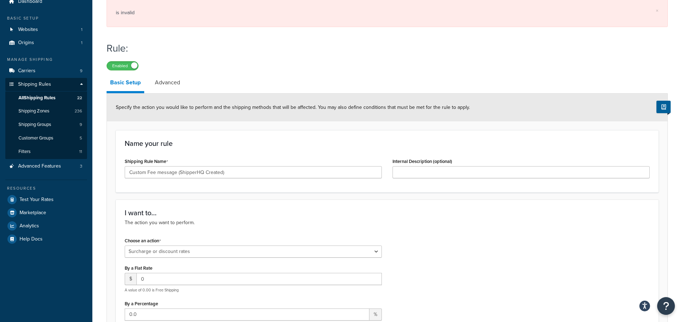
scroll to position [0, 0]
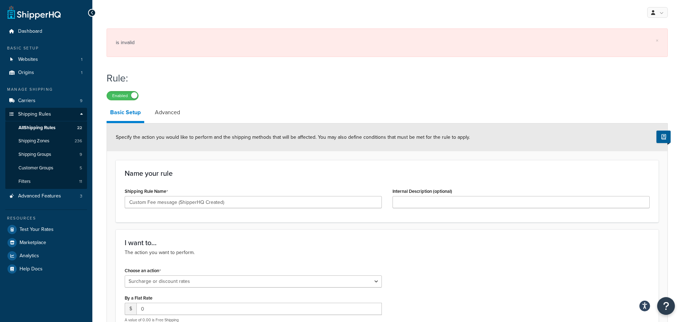
click at [65, 129] on link "All Shipping Rules 22" at bounding box center [46, 127] width 82 height 13
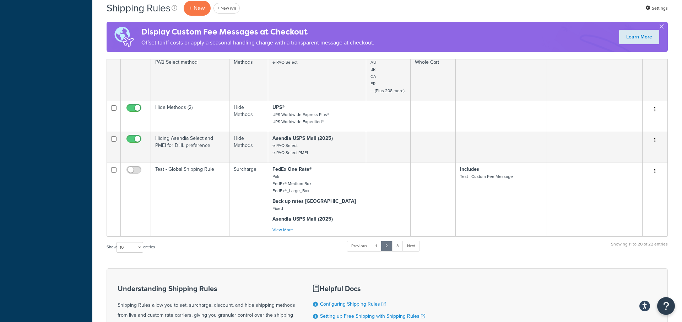
scroll to position [499, 0]
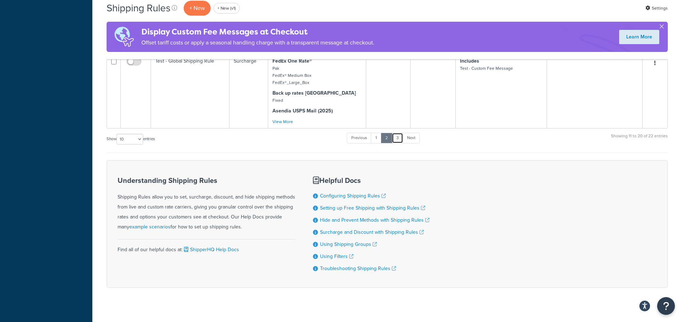
click at [400, 133] on link "3" at bounding box center [397, 138] width 11 height 11
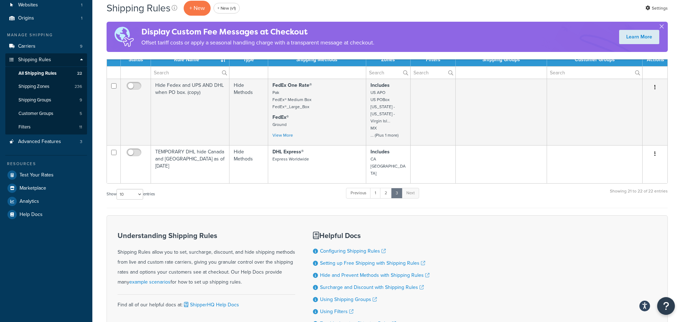
scroll to position [51, 0]
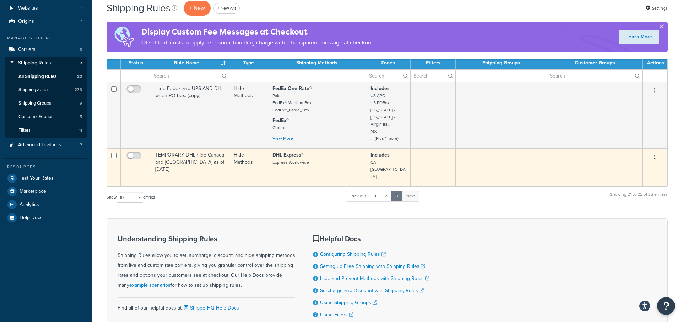
click at [656, 154] on icon "button" at bounding box center [655, 156] width 1 height 5
click at [632, 178] on link "Duplicate" at bounding box center [632, 185] width 56 height 15
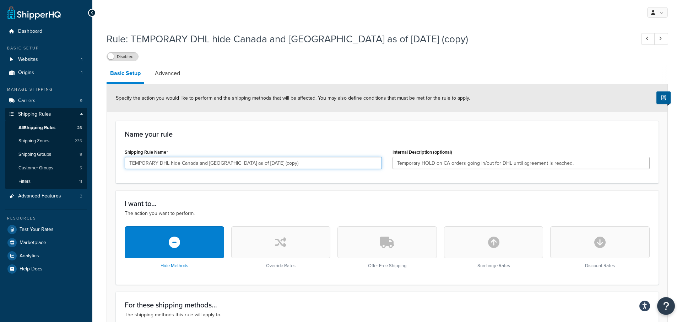
click at [223, 164] on input "TEMPORARY DHL hide Canada and ISRAEL as of June 18 (copy)" at bounding box center [253, 163] width 257 height 12
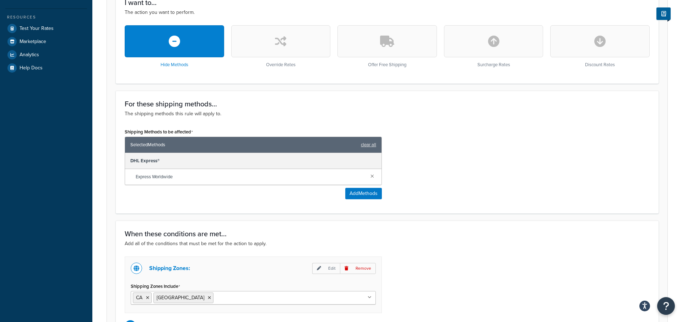
scroll to position [283, 0]
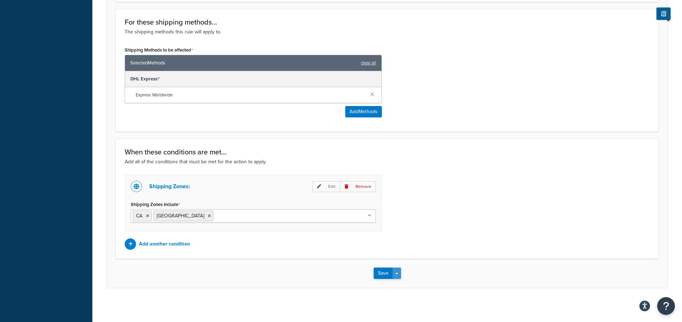
type input "SHQ Custom Message Fee"
click at [398, 273] on span "button" at bounding box center [397, 273] width 3 height 1
click at [398, 282] on button "Save and Edit" at bounding box center [408, 286] width 69 height 15
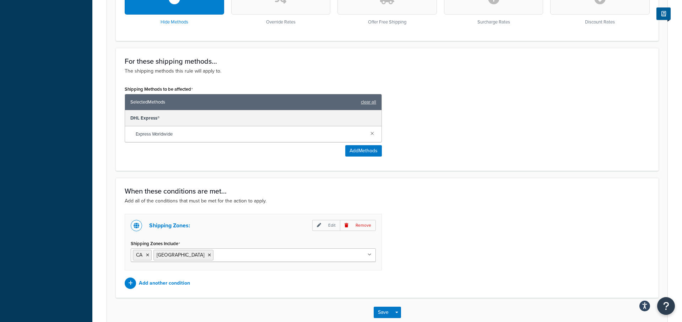
scroll to position [0, 0]
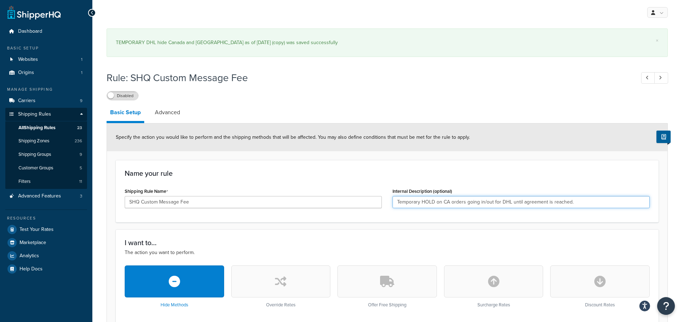
click at [413, 204] on input "Temporary HOLD on CA orders going in/out for DHL until agreement is reached." at bounding box center [521, 202] width 257 height 12
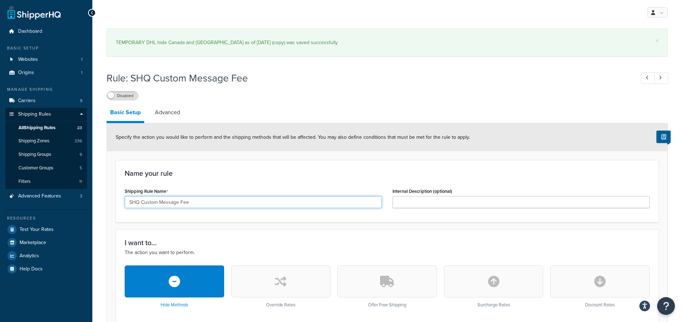
click at [341, 201] on input "SHQ Custom Message Fee" at bounding box center [253, 202] width 257 height 12
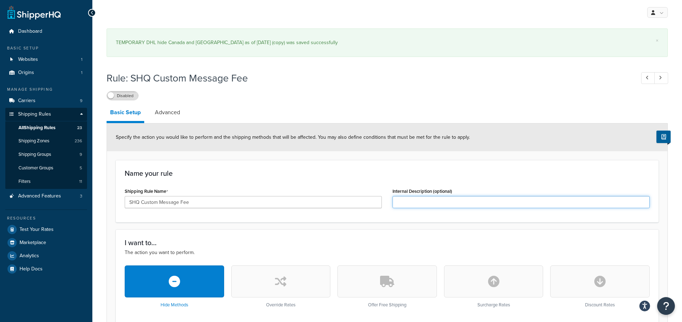
click at [456, 205] on input "Internal Description (optional)" at bounding box center [521, 202] width 257 height 12
paste input "SHQ Custom Message Fee"
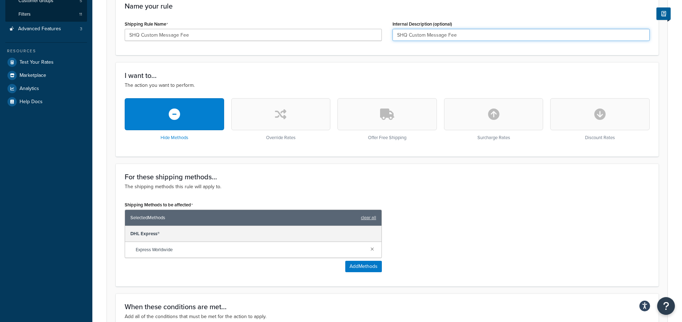
scroll to position [175, 0]
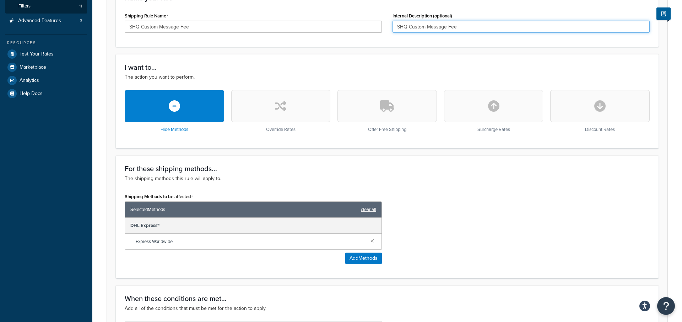
type input "SHQ Custom Message Fee"
click at [494, 111] on icon "button" at bounding box center [493, 105] width 11 height 11
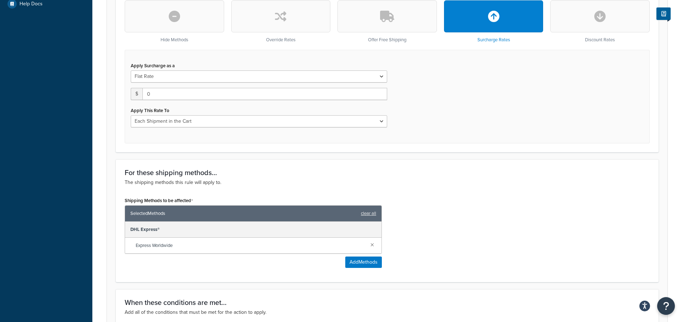
scroll to position [363, 0]
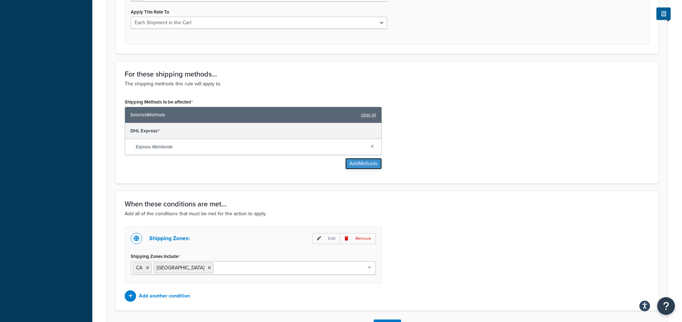
click at [358, 161] on button "Add Methods" at bounding box center [364, 163] width 37 height 11
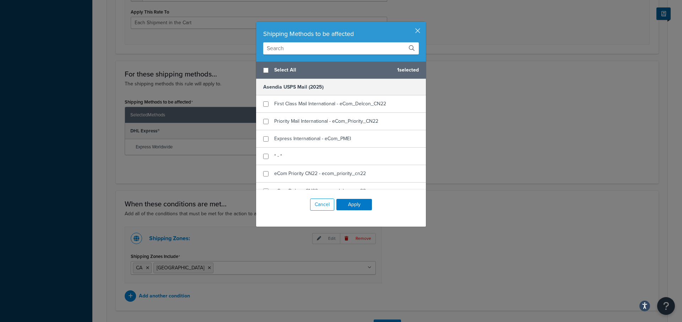
click at [307, 51] on input "text" at bounding box center [341, 48] width 156 height 12
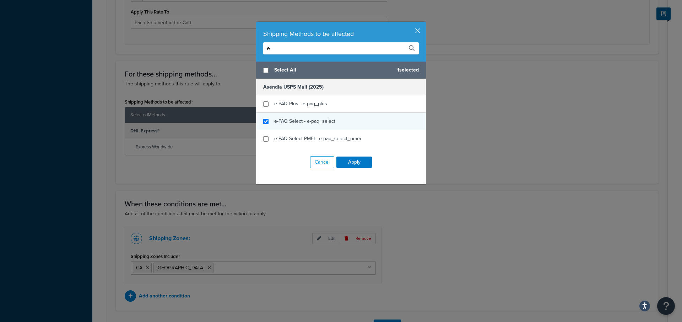
type input "e-"
checkbox input "true"
click at [328, 113] on div "e-PAQ Select - e-paq_select" at bounding box center [341, 121] width 170 height 17
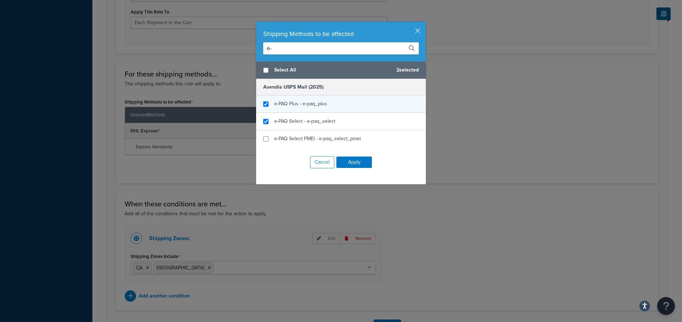
checkbox input "true"
click at [327, 101] on div "e-PAQ Plus - e-paq_plus" at bounding box center [341, 103] width 170 height 17
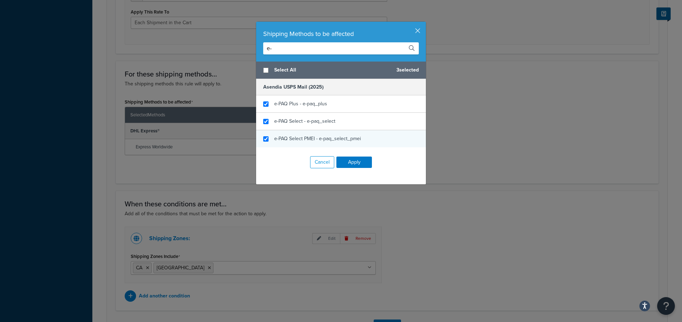
checkbox input "true"
click at [327, 140] on span "e-PAQ Select PMEI - e-paq_select_pmei" at bounding box center [317, 138] width 87 height 7
click at [307, 49] on input "e-" at bounding box center [341, 48] width 156 height 12
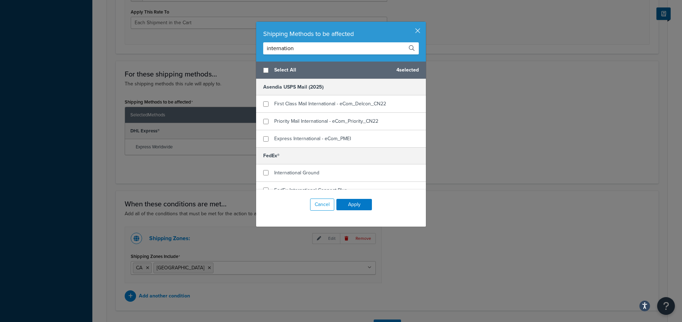
click at [301, 49] on input "internation" at bounding box center [341, 48] width 156 height 12
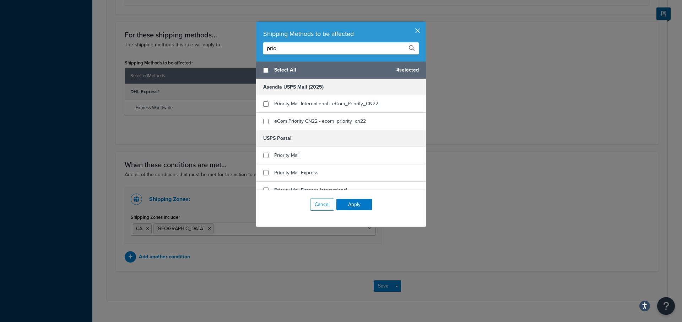
type input "prio"
click at [424, 23] on button "button" at bounding box center [425, 23] width 2 height 2
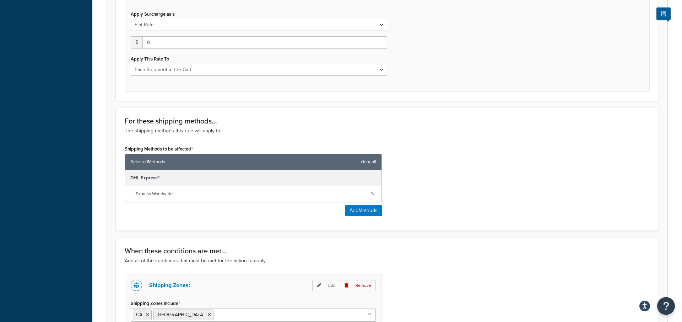
scroll to position [294, 0]
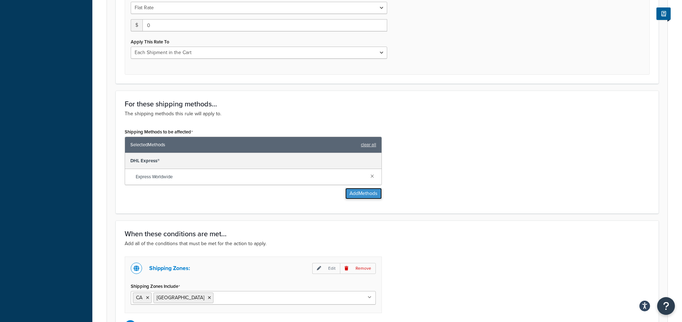
click at [357, 192] on button "Add Methods" at bounding box center [364, 193] width 37 height 11
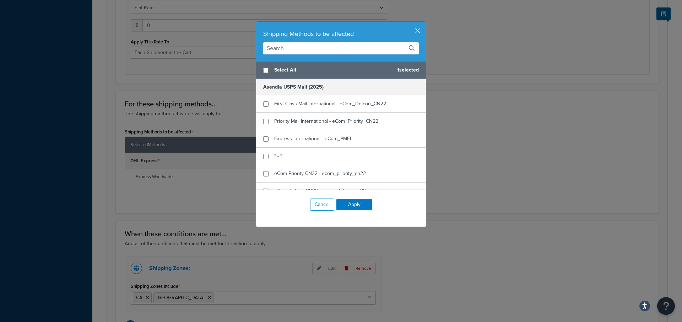
click at [338, 47] on input "text" at bounding box center [341, 48] width 156 height 12
type input "i"
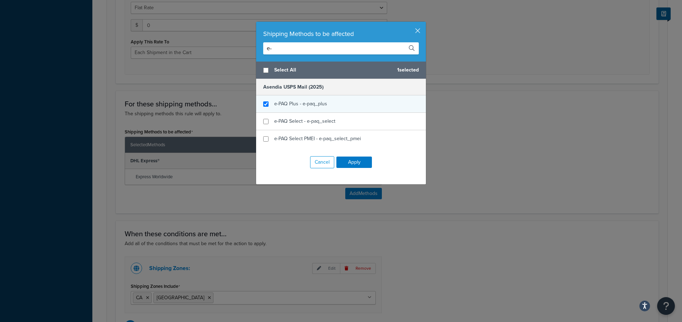
type input "e-"
checkbox input "true"
click at [323, 100] on span "e-PAQ Plus - e-paq_plus" at bounding box center [300, 103] width 53 height 7
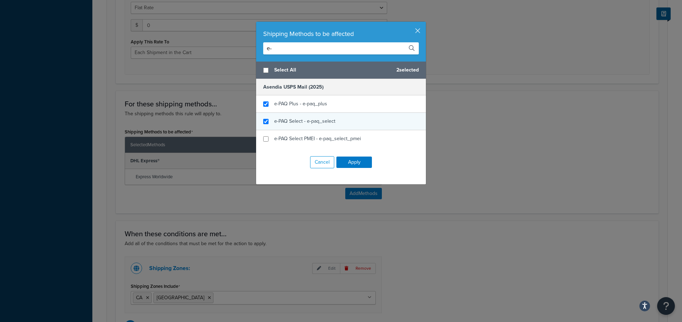
checkbox input "true"
click at [323, 121] on span "e-PAQ Select - e-paq_select" at bounding box center [304, 120] width 61 height 7
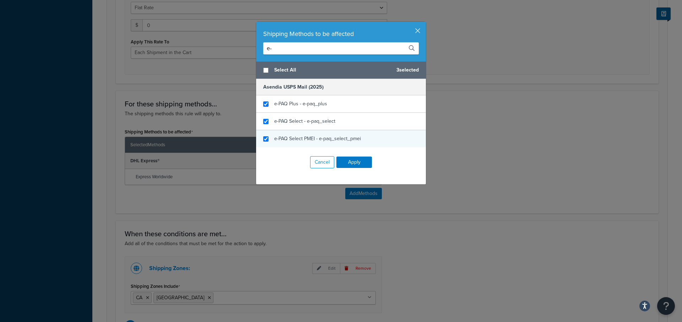
checkbox input "true"
click at [323, 141] on span "e-PAQ Select PMEI - e-paq_select_pmei" at bounding box center [317, 138] width 87 height 7
click at [362, 167] on div "Cancel Apply" at bounding box center [341, 162] width 170 height 30
click at [362, 164] on button "Apply" at bounding box center [355, 161] width 36 height 11
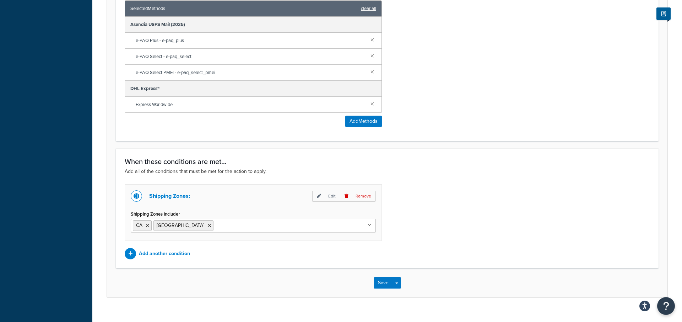
scroll to position [429, 0]
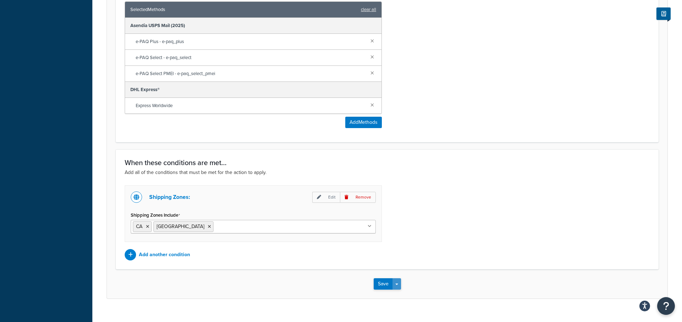
click at [398, 279] on button "Save Dropdown" at bounding box center [397, 283] width 9 height 11
click at [144, 223] on li "CA" at bounding box center [142, 226] width 19 height 11
click at [149, 224] on icon at bounding box center [147, 226] width 3 height 4
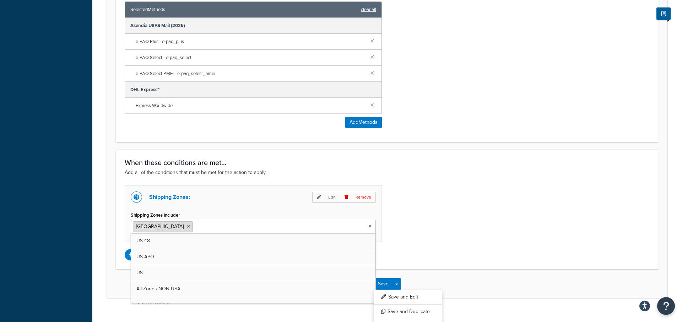
click at [187, 224] on icon at bounding box center [188, 226] width 3 height 4
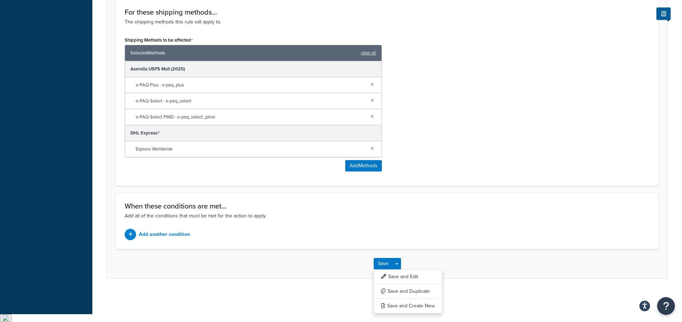
scroll to position [376, 0]
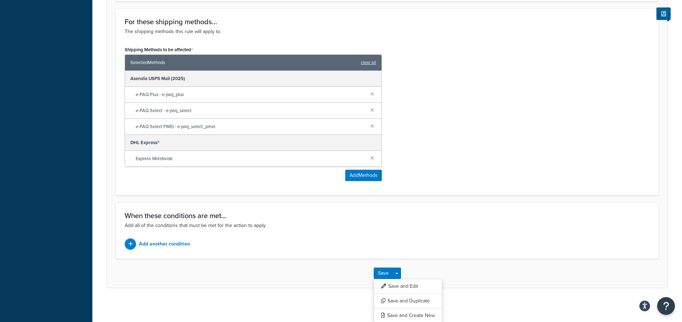
click at [394, 212] on h3 "When these conditions are met..." at bounding box center [387, 216] width 525 height 8
click at [411, 281] on button "Save and Edit" at bounding box center [408, 286] width 69 height 15
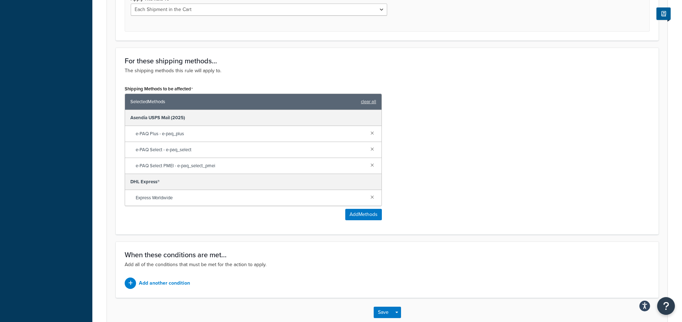
scroll to position [0, 0]
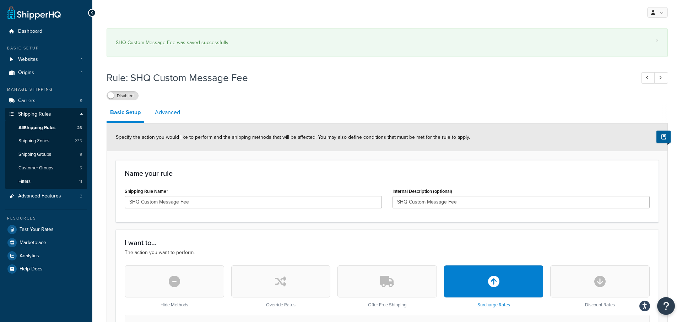
click at [168, 119] on link "Advanced" at bounding box center [167, 112] width 32 height 17
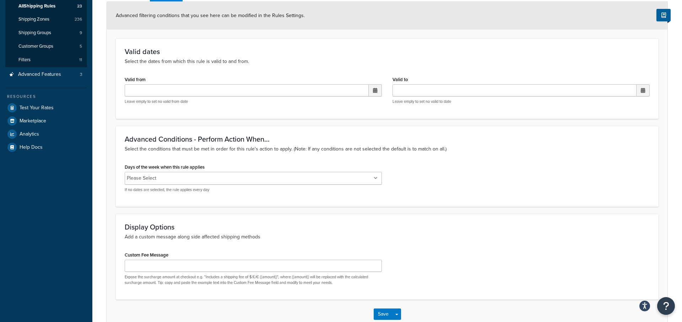
scroll to position [54, 0]
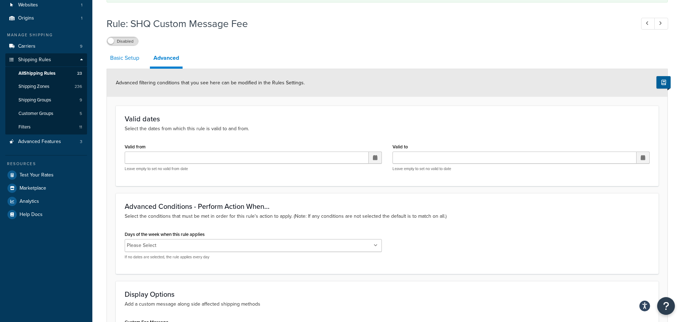
click at [123, 61] on link "Basic Setup" at bounding box center [125, 57] width 36 height 17
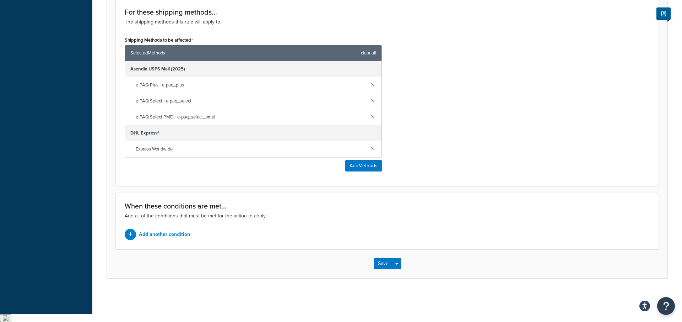
scroll to position [376, 0]
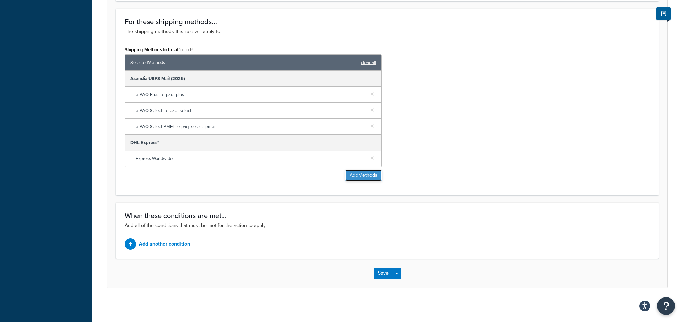
click at [356, 173] on button "Add Methods" at bounding box center [364, 175] width 37 height 11
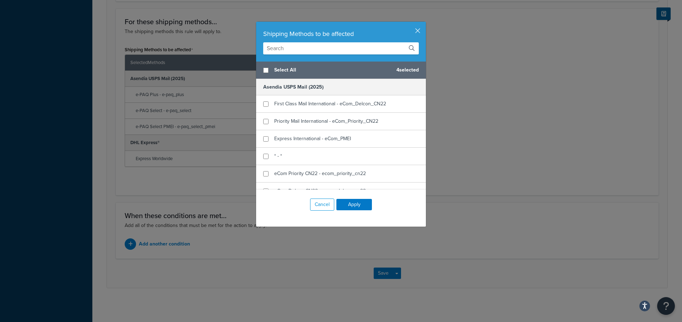
click at [312, 54] on input "text" at bounding box center [341, 48] width 156 height 12
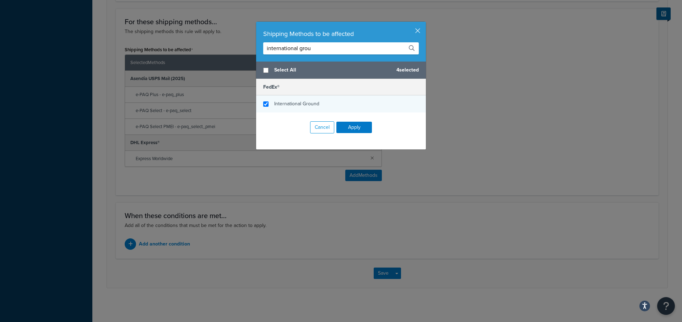
type input "international grou"
checkbox input "true"
click at [309, 102] on span "International Ground" at bounding box center [296, 103] width 45 height 7
click at [311, 52] on input "international grou" at bounding box center [341, 48] width 156 height 12
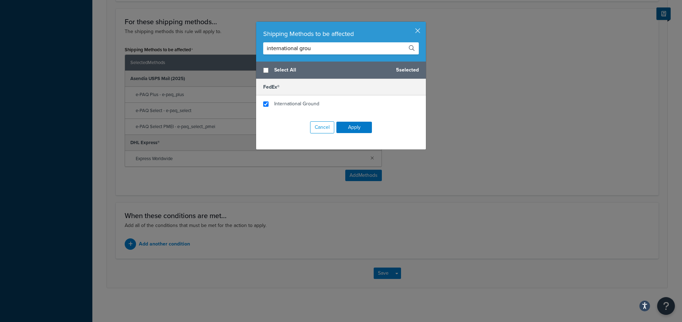
click at [311, 52] on input "international grou" at bounding box center [341, 48] width 156 height 12
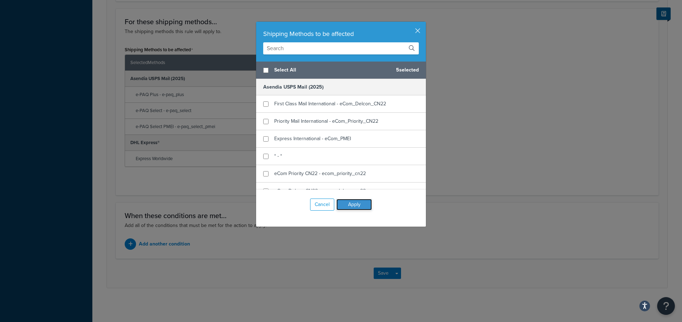
click at [359, 205] on button "Apply" at bounding box center [355, 204] width 36 height 11
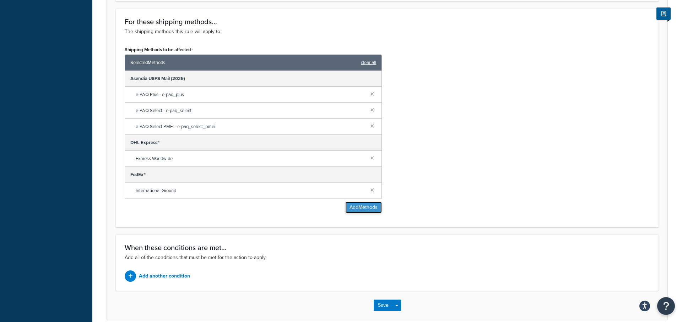
click at [350, 205] on button "Add Methods" at bounding box center [364, 207] width 37 height 11
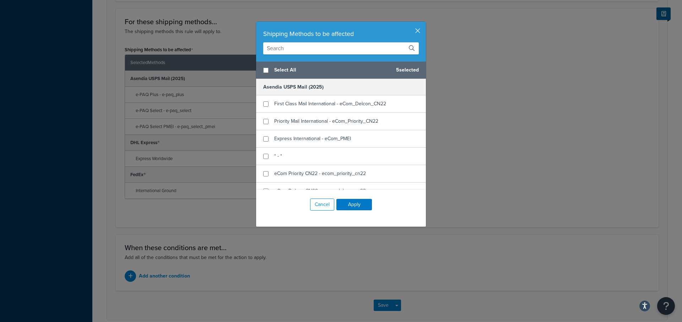
click at [322, 53] on input "text" at bounding box center [341, 48] width 156 height 12
type input "e"
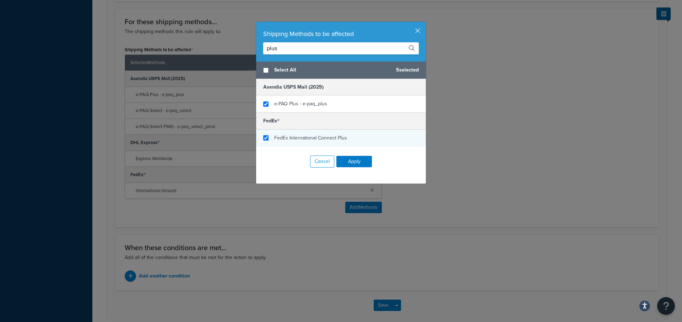
type input "plus"
checkbox input "true"
click at [324, 138] on span "FedEx International Connect Plus" at bounding box center [310, 137] width 73 height 7
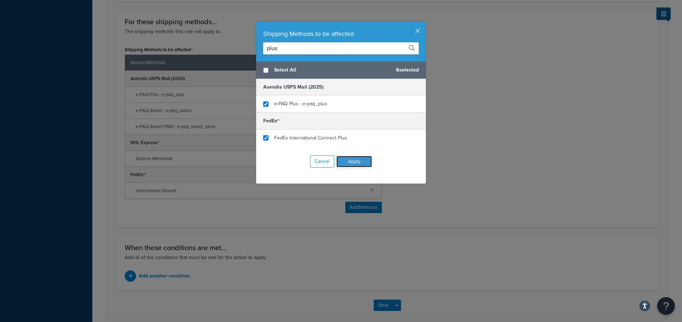
click at [365, 156] on button "Apply" at bounding box center [355, 161] width 36 height 11
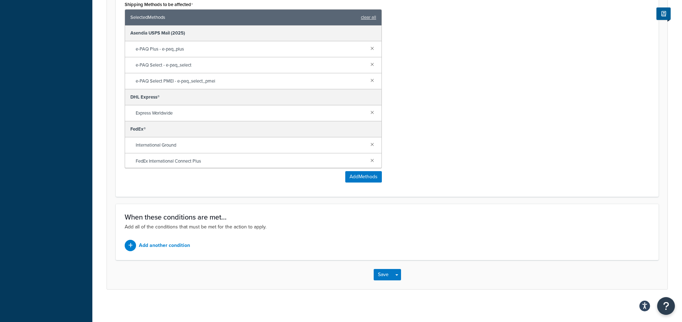
scroll to position [424, 0]
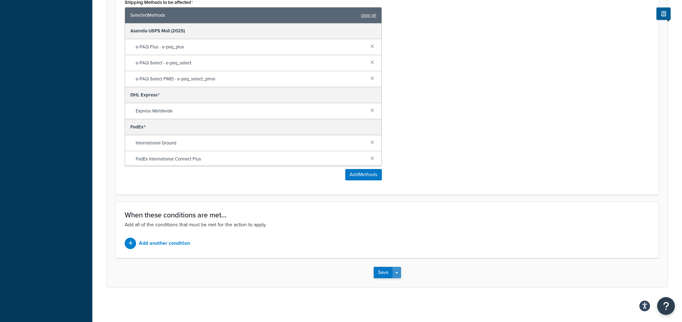
click at [400, 274] on button "Save Dropdown" at bounding box center [397, 272] width 9 height 11
click at [400, 284] on button "Save and Edit" at bounding box center [408, 285] width 69 height 15
click at [361, 177] on button "Add Methods" at bounding box center [364, 174] width 37 height 11
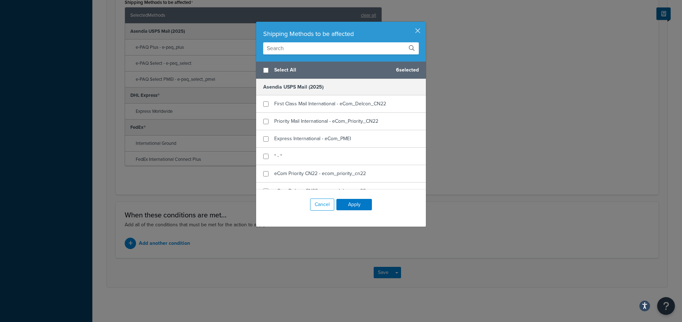
click at [326, 54] on input "text" at bounding box center [341, 48] width 156 height 12
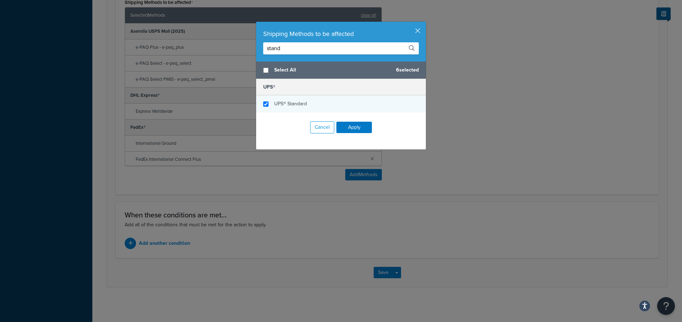
type input "stand"
checkbox input "true"
click at [314, 102] on div "UPS® Standard" at bounding box center [341, 103] width 170 height 17
click at [355, 128] on button "Apply" at bounding box center [355, 127] width 36 height 11
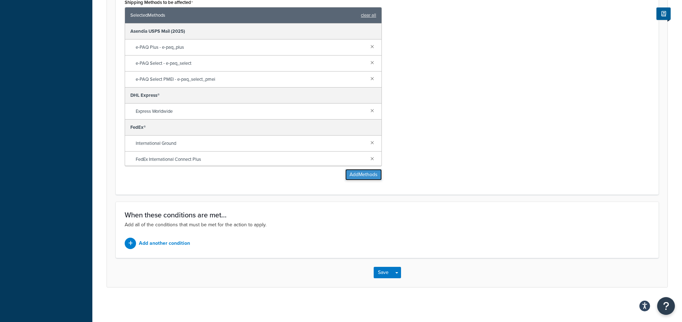
click at [358, 172] on button "Add Methods" at bounding box center [364, 174] width 37 height 11
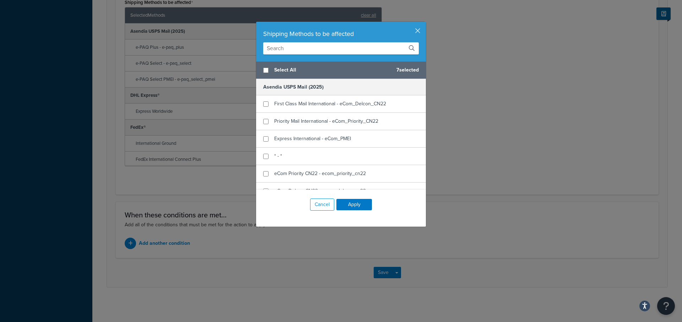
click at [357, 46] on input "text" at bounding box center [341, 48] width 156 height 12
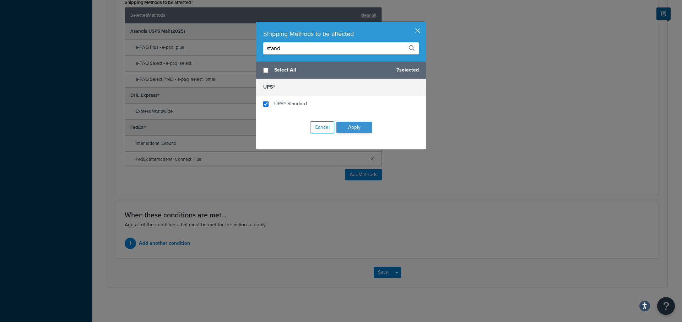
type input "stand"
click at [358, 130] on button "Apply" at bounding box center [355, 127] width 36 height 11
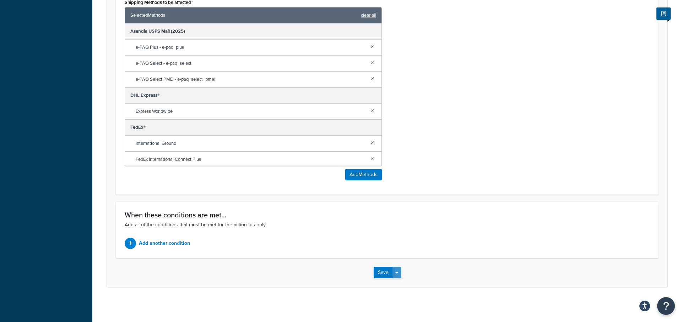
click at [398, 272] on button "Save Dropdown" at bounding box center [397, 272] width 9 height 11
click at [398, 284] on button "Save and Edit" at bounding box center [408, 285] width 69 height 15
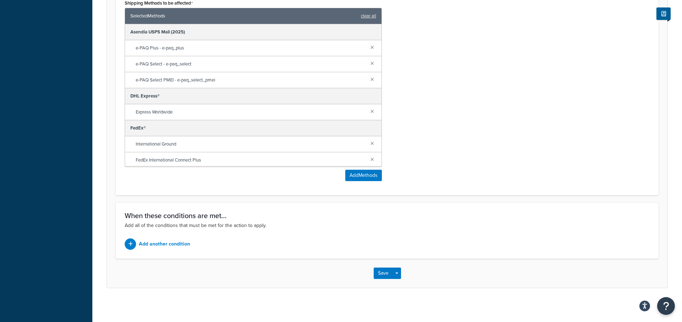
scroll to position [462, 0]
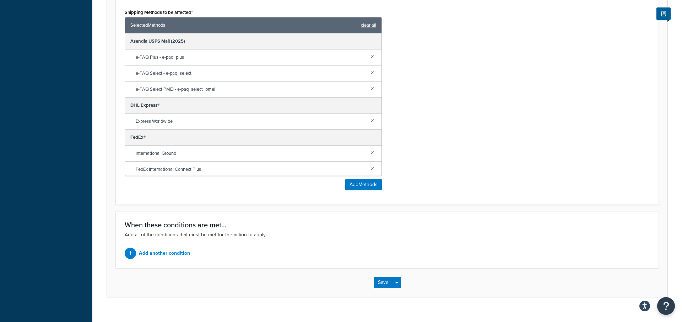
scroll to position [32, 0]
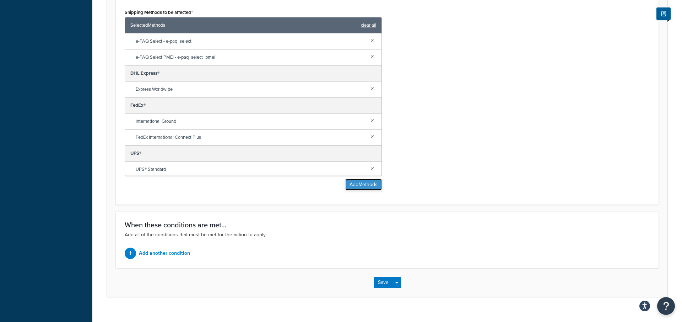
click at [368, 187] on button "Add Methods" at bounding box center [364, 184] width 37 height 11
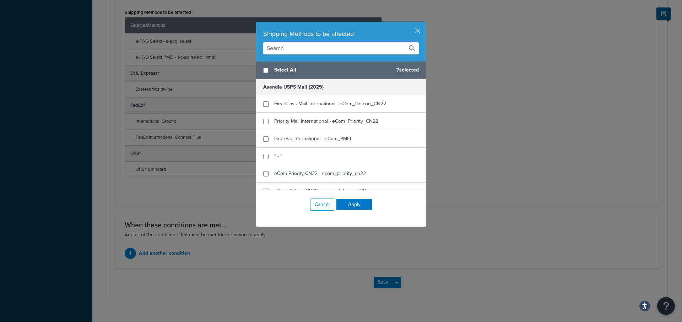
click at [344, 45] on input "text" at bounding box center [341, 48] width 156 height 12
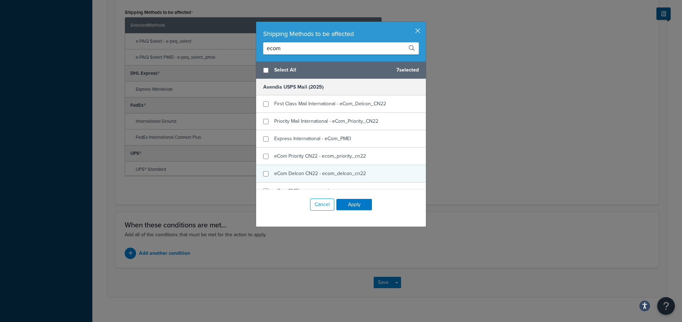
scroll to position [9, 0]
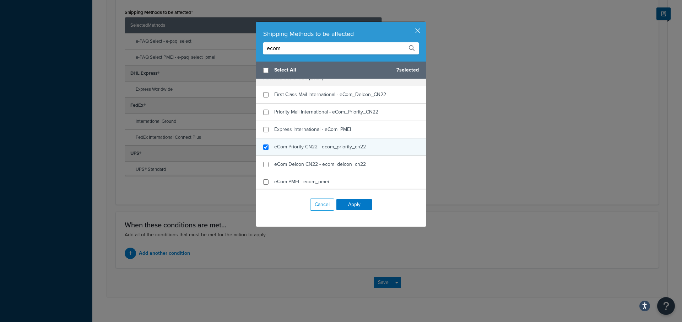
type input "ecom"
click at [346, 148] on span "eCom Priority CN22 - ecom_priority_cn22" at bounding box center [320, 146] width 92 height 7
checkbox input "false"
click at [304, 146] on span "eCom Priority CN22 - ecom_priority_cn22" at bounding box center [320, 146] width 92 height 7
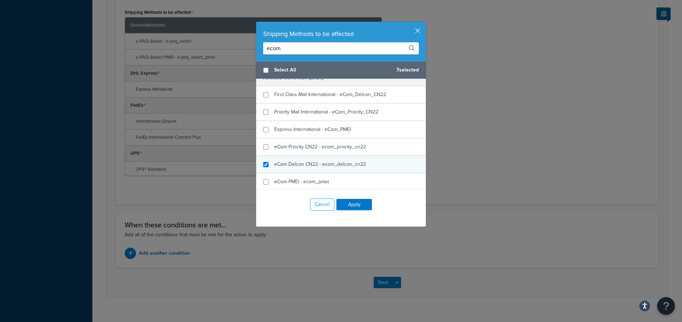
checkbox input "true"
click at [304, 160] on span "eCom Delcon CN22 - ecom_delcon_cn22" at bounding box center [320, 163] width 92 height 7
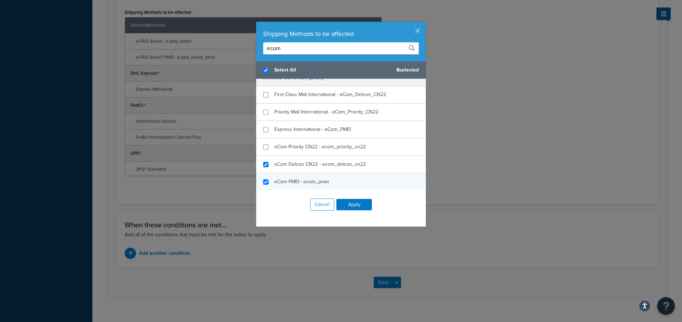
checkbox input "true"
click at [273, 184] on div "eCom PMEI - ecom_pmei" at bounding box center [341, 181] width 170 height 17
click at [366, 207] on button "Apply" at bounding box center [355, 204] width 36 height 11
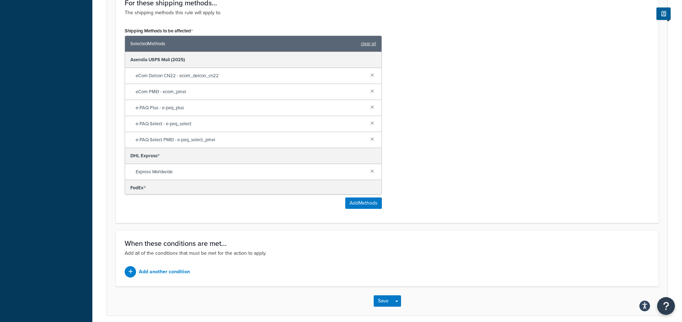
scroll to position [424, 0]
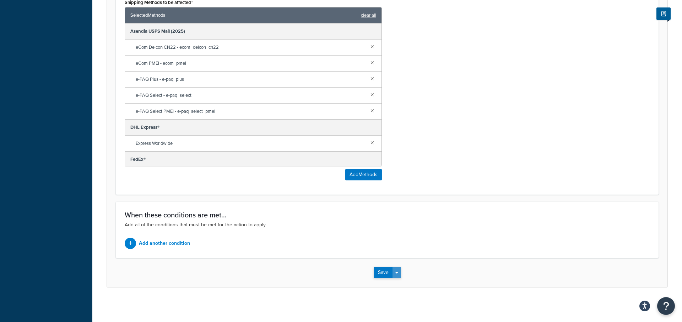
click at [395, 274] on button "Save Dropdown" at bounding box center [397, 272] width 9 height 11
click at [398, 280] on button "Save and Edit" at bounding box center [408, 285] width 69 height 15
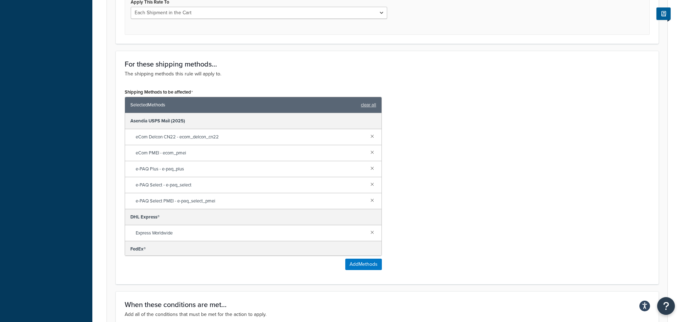
scroll to position [388, 0]
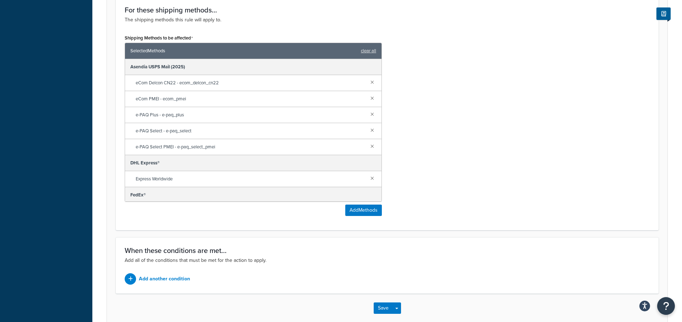
click at [363, 216] on div "Shipping Methods to be affected Selected Methods clear all Asendia USPS Mail (2…" at bounding box center [253, 127] width 268 height 188
click at [363, 215] on div "Shipping Methods to be affected Selected Methods clear all Asendia USPS Mail (2…" at bounding box center [253, 127] width 268 height 188
click at [363, 214] on button "Add Methods" at bounding box center [364, 209] width 37 height 11
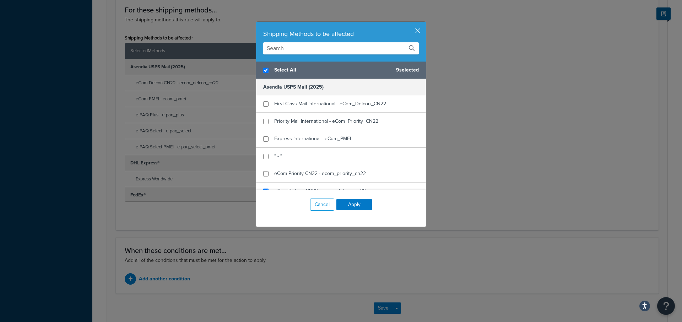
click at [342, 47] on input "text" at bounding box center [341, 48] width 156 height 12
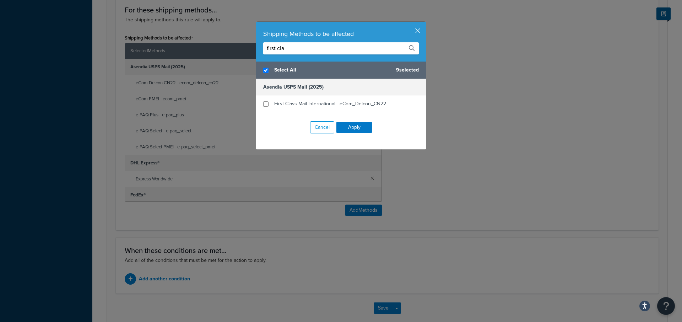
type input "first cla"
checkbox input "false"
checkbox input "true"
click at [280, 102] on span "First Class Mail International - ​eCom_Delcon_CN22" at bounding box center [330, 103] width 112 height 7
click at [287, 47] on input "first cla" at bounding box center [341, 48] width 156 height 12
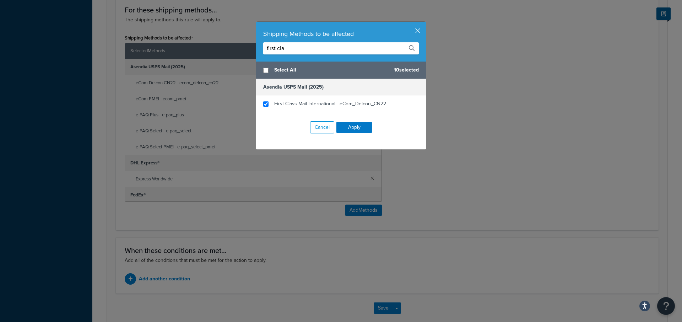
click at [287, 47] on input "first cla" at bounding box center [341, 48] width 156 height 12
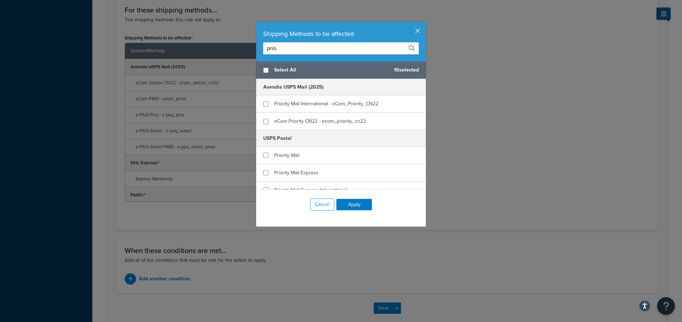
type input "prio"
checkbox input "true"
click at [298, 105] on span "Priority Mail International - eCom_Priority_CN22​" at bounding box center [326, 103] width 104 height 7
click at [285, 51] on input "prio" at bounding box center [341, 48] width 156 height 12
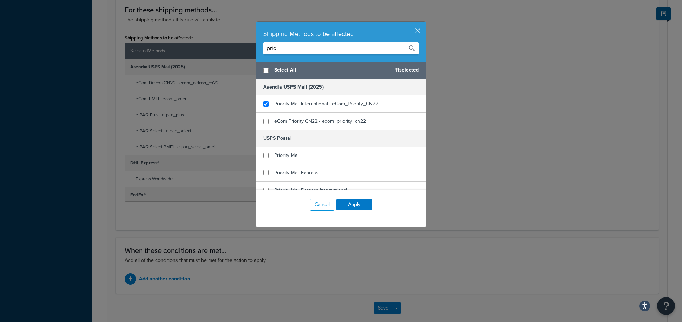
click at [285, 51] on input "prio" at bounding box center [341, 48] width 156 height 12
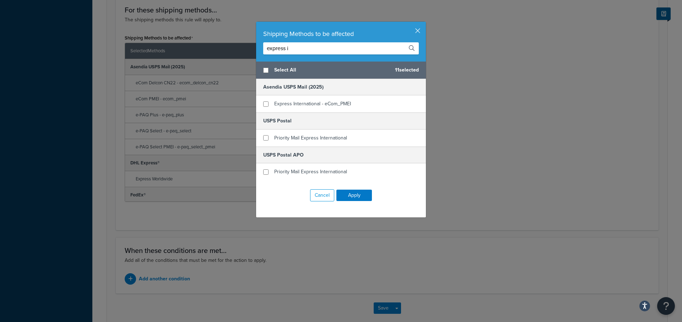
scroll to position [0, 0]
type input "express international"
checkbox input "true"
click at [286, 107] on div "Express International - eCom_PMEI" at bounding box center [312, 104] width 77 height 10
click at [369, 194] on button "Apply" at bounding box center [355, 194] width 36 height 11
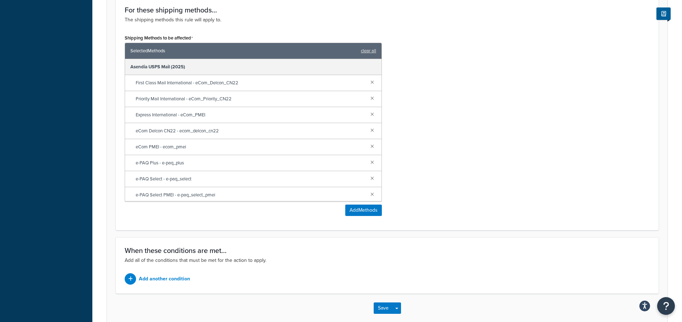
scroll to position [424, 0]
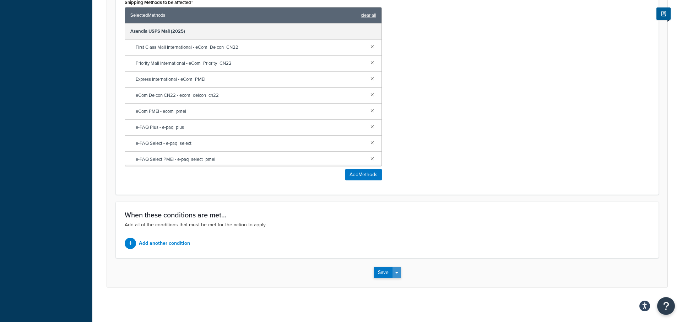
click at [397, 271] on button "Save Dropdown" at bounding box center [397, 272] width 9 height 11
click at [400, 283] on button "Save and Edit" at bounding box center [408, 285] width 69 height 15
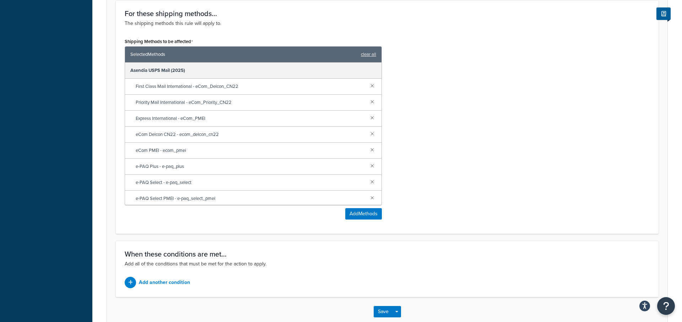
scroll to position [0, 0]
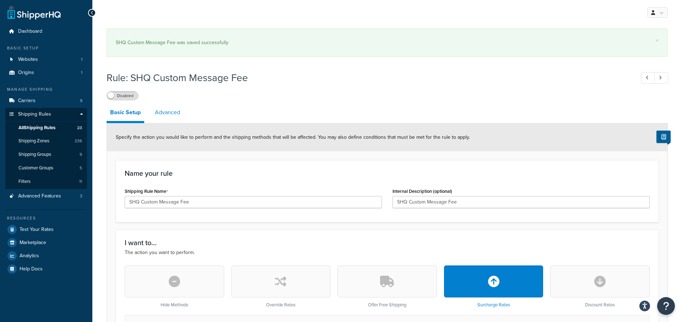
click at [156, 119] on link "Advanced" at bounding box center [167, 112] width 32 height 17
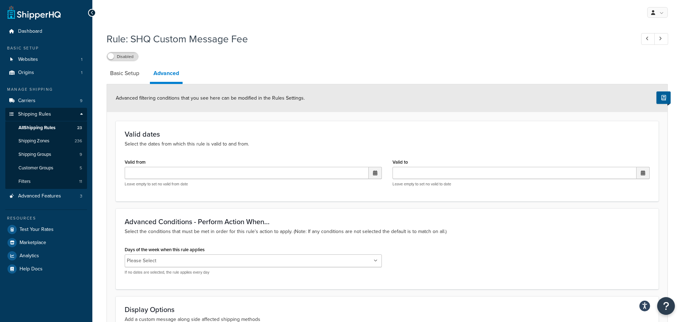
scroll to position [124, 0]
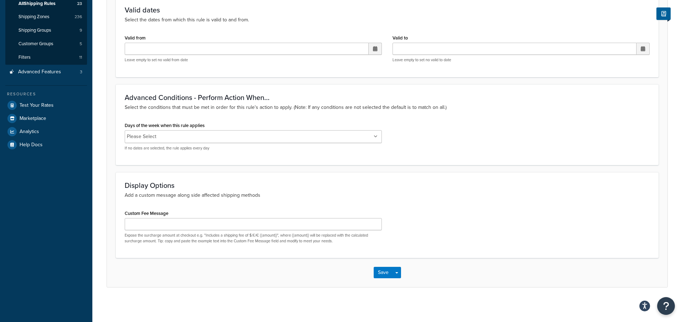
click at [207, 215] on div "Custom Fee Message Expose the surcharge amount at checkout e.g. "Includes a shi…" at bounding box center [253, 226] width 257 height 36
click at [207, 220] on input "Custom Fee Message" at bounding box center [253, 224] width 257 height 12
paste input "NOTICE: Custom fees (duty/levy/vat) are NOT included in the shipping prices and…"
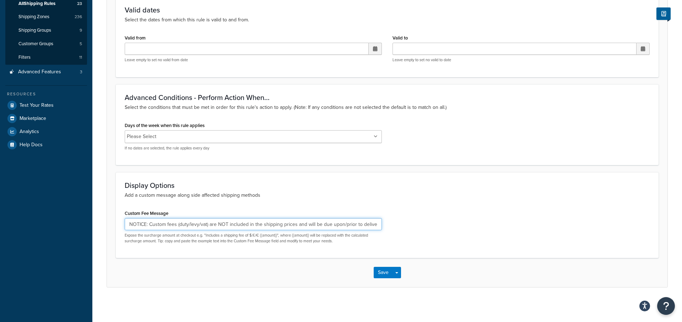
scroll to position [0, 39]
type input "NOTICE: Custom fees (duty/levy/vat) are NOT included in the shipping prices and…"
click at [400, 273] on button "Save Dropdown" at bounding box center [397, 272] width 9 height 11
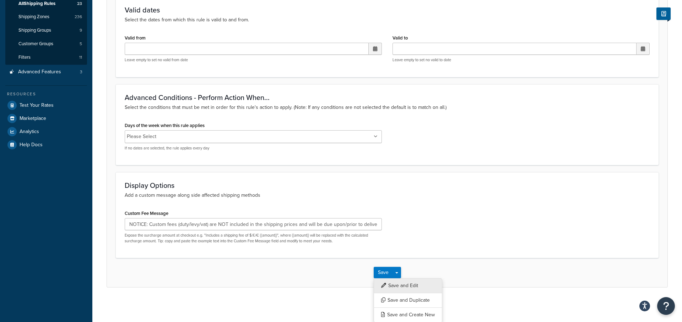
click at [400, 282] on button "Save and Edit" at bounding box center [408, 285] width 69 height 15
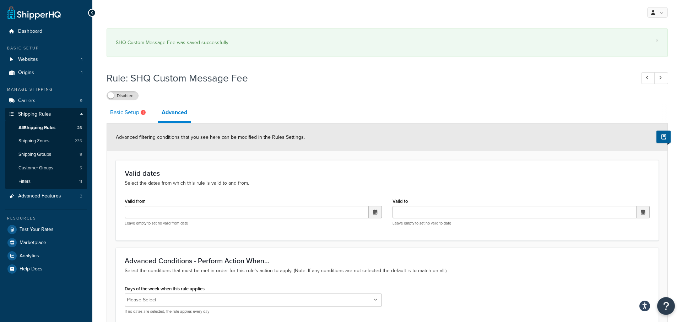
click at [123, 117] on link "Basic Setup" at bounding box center [129, 112] width 44 height 17
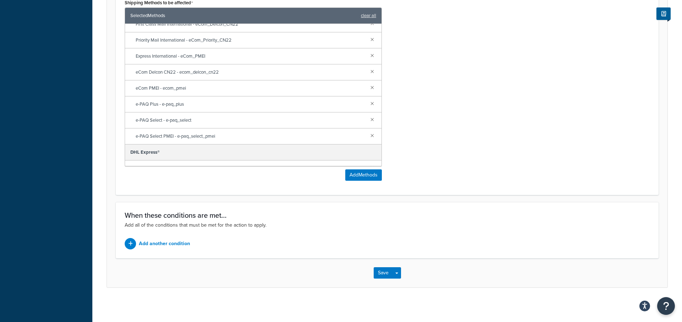
scroll to position [29, 0]
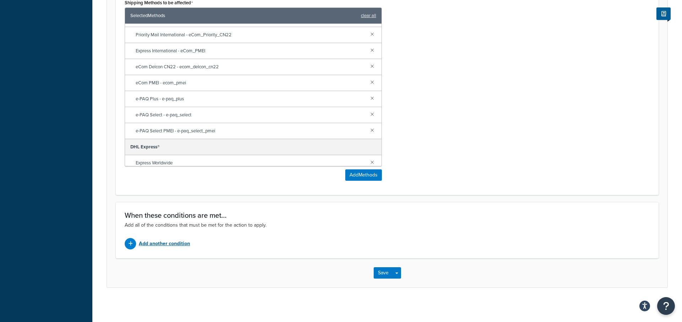
click at [173, 242] on p "Add another condition" at bounding box center [164, 244] width 51 height 10
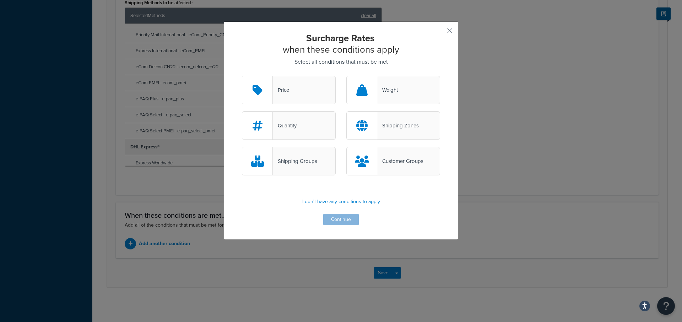
click at [394, 122] on div "Shipping Zones" at bounding box center [399, 126] width 42 height 10
click at [0, 0] on input "Shipping Zones" at bounding box center [0, 0] width 0 height 0
click at [343, 226] on div "Surcharge Rates when these conditions apply Select all conditions that must be …" at bounding box center [341, 130] width 235 height 218
click at [344, 217] on button "Continue" at bounding box center [341, 219] width 36 height 11
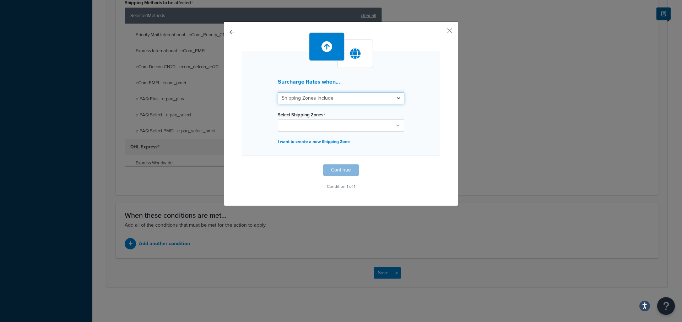
click at [321, 103] on select "Shipping Zones Include Shipping Zones Do Not Include" at bounding box center [341, 98] width 127 height 12
select select "exclude"
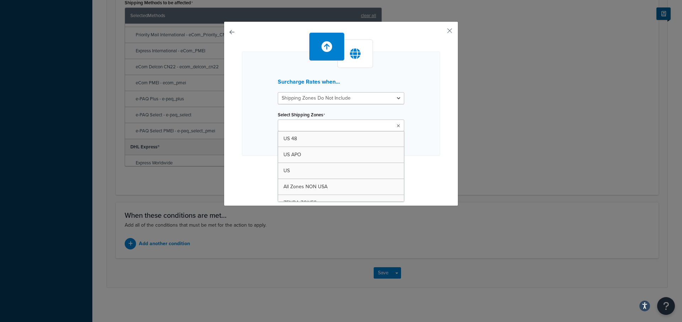
click at [326, 128] on input "Select Shipping Zones" at bounding box center [311, 126] width 63 height 8
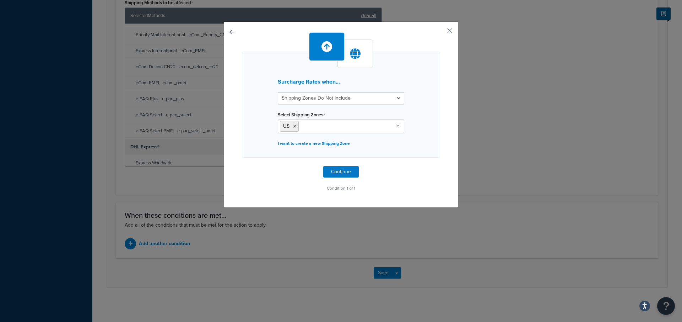
click at [430, 156] on div "Surcharge Rates when... Shipping Zones Include Shipping Zones Do Not Include Se…" at bounding box center [341, 105] width 198 height 106
click at [339, 170] on button "Continue" at bounding box center [341, 171] width 36 height 11
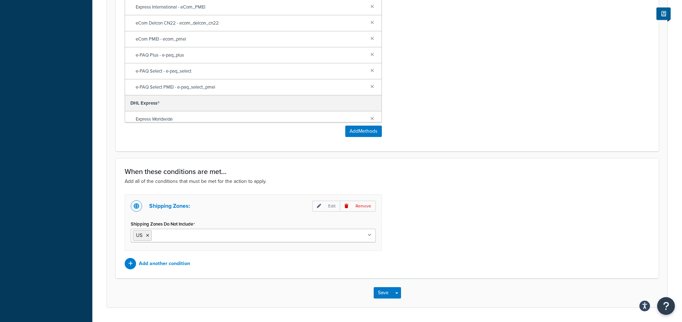
scroll to position [525, 0]
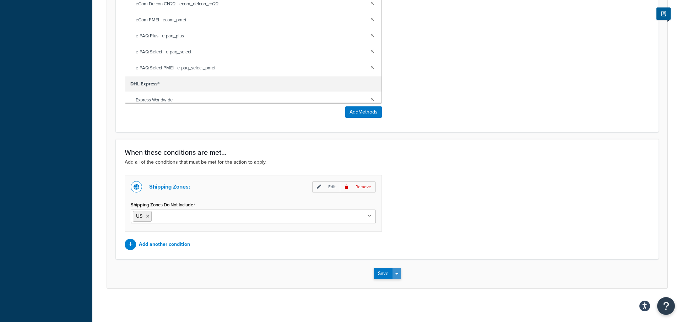
click at [399, 273] on button "Save Dropdown" at bounding box center [397, 273] width 9 height 11
click at [399, 282] on button "Save and Edit" at bounding box center [408, 286] width 69 height 15
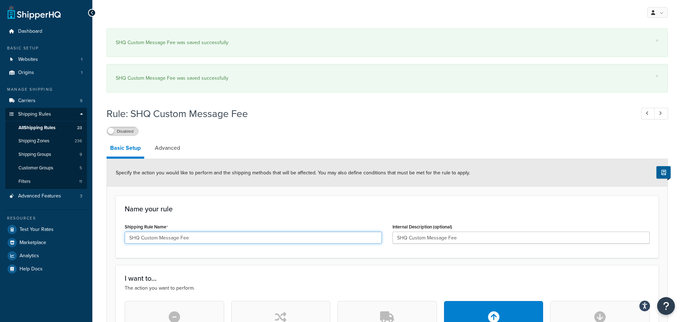
click at [192, 236] on input "SHQ Custom Message Fee" at bounding box center [253, 237] width 257 height 12
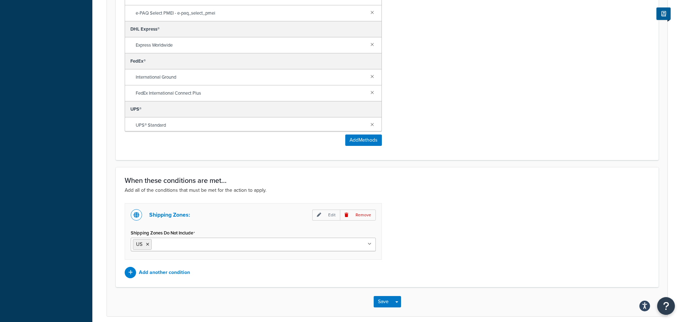
scroll to position [486, 0]
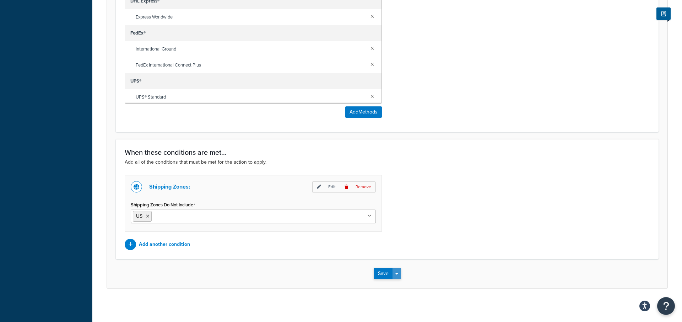
click at [396, 274] on button "Save Dropdown" at bounding box center [397, 273] width 9 height 11
click at [397, 284] on button "Save and Edit" at bounding box center [408, 286] width 69 height 15
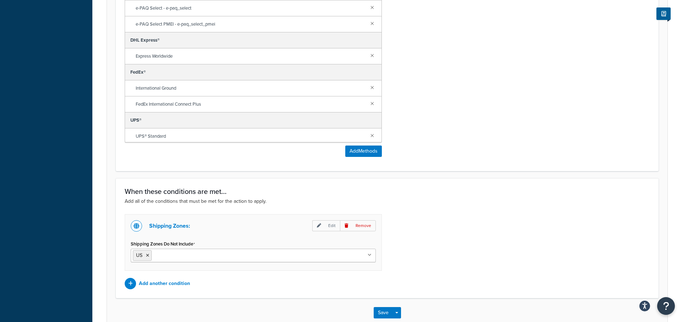
scroll to position [0, 0]
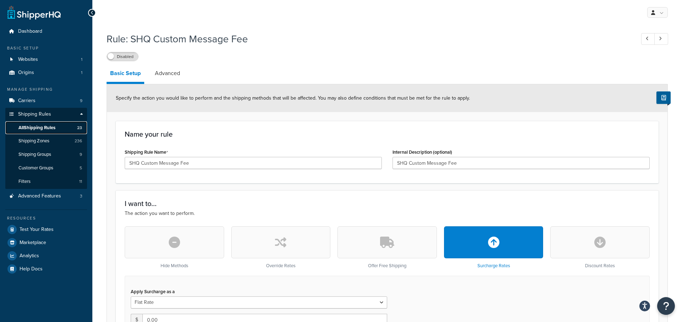
click at [45, 128] on span "All Shipping Rules" at bounding box center [36, 128] width 37 height 6
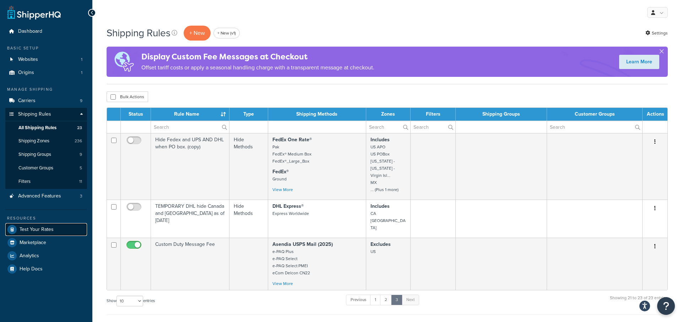
click at [57, 234] on link "Test Your Rates" at bounding box center [46, 229] width 82 height 13
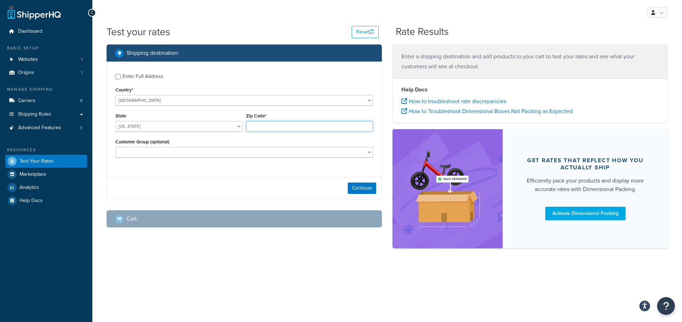
click at [280, 128] on input "Zip Code*" at bounding box center [309, 126] width 127 height 11
type input "35005"
click at [364, 188] on button "Continue" at bounding box center [362, 187] width 28 height 11
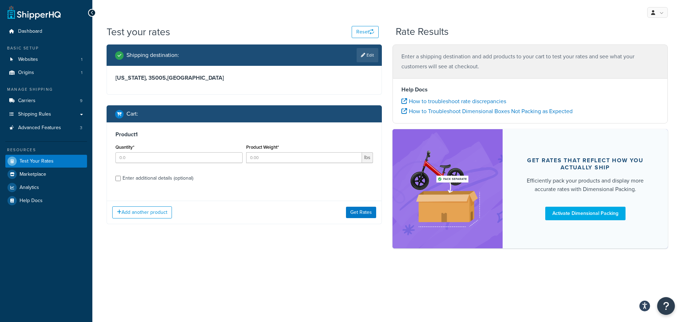
click at [198, 163] on div "Quantity*" at bounding box center [179, 155] width 131 height 26
click at [198, 155] on input "Quantity*" at bounding box center [179, 157] width 127 height 11
type input "1"
type input "5"
click at [363, 213] on button "Get Rates" at bounding box center [361, 212] width 30 height 11
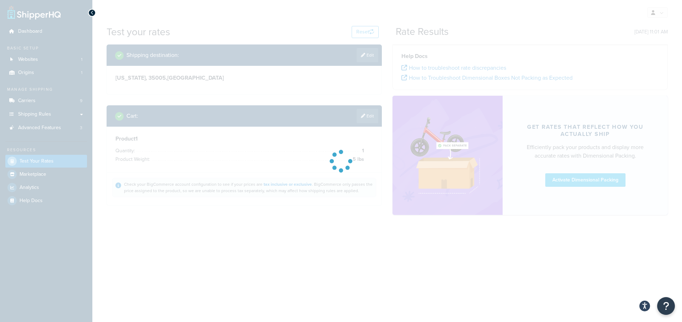
click at [366, 55] on div at bounding box center [341, 161] width 682 height 322
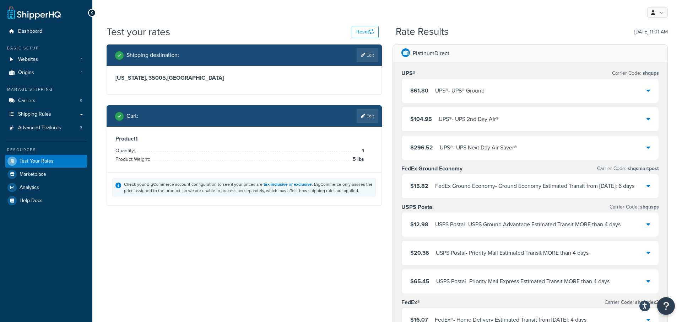
click at [366, 58] on link "Edit" at bounding box center [368, 55] width 22 height 14
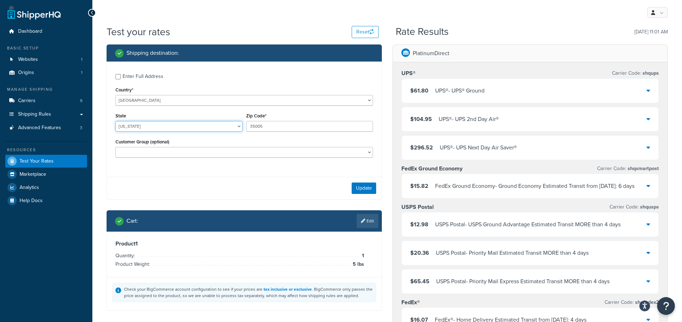
click at [182, 129] on select "[US_STATE] [US_STATE] [US_STATE] [US_STATE] [US_STATE] Armed Forces Americas Ar…" at bounding box center [179, 126] width 127 height 11
click at [161, 77] on div "Enter Full Address" at bounding box center [143, 76] width 41 height 10
click at [121, 77] on input "Enter Full Address" at bounding box center [118, 76] width 5 height 5
checkbox input "true"
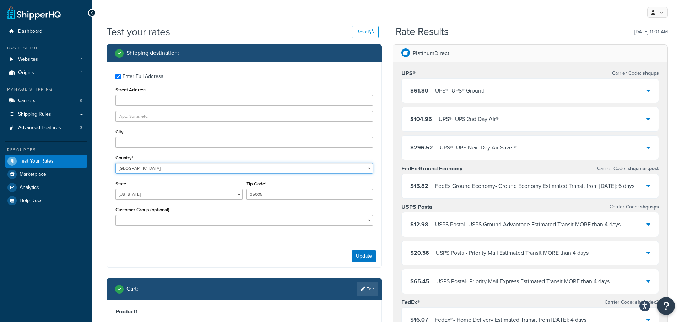
click at [154, 164] on select "[GEOGRAPHIC_DATA] [GEOGRAPHIC_DATA] [GEOGRAPHIC_DATA] [GEOGRAPHIC_DATA] [GEOGRA…" at bounding box center [245, 168] width 258 height 11
select select "GB"
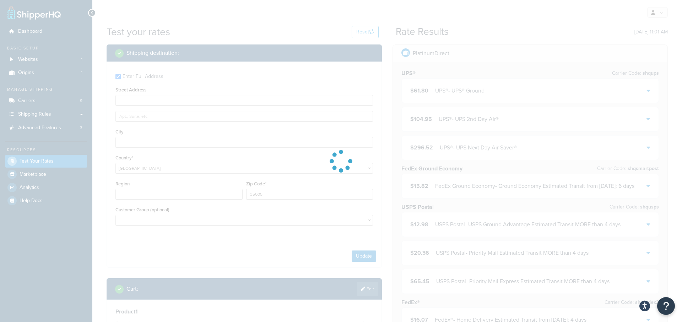
click at [153, 101] on div at bounding box center [341, 161] width 682 height 322
type input "AL"
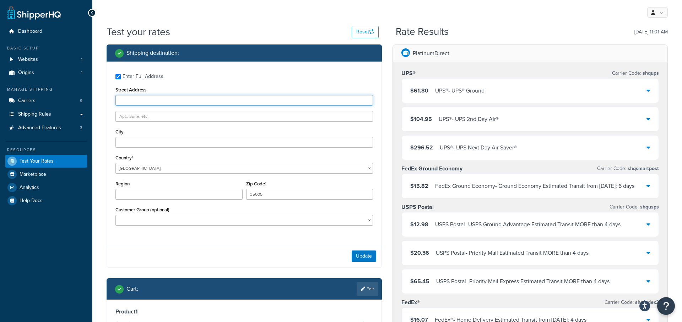
click at [153, 100] on input "Street Address" at bounding box center [245, 100] width 258 height 11
type input "C"
type input "[STREET_ADDRESS]"
click at [261, 197] on input "35005" at bounding box center [309, 194] width 127 height 11
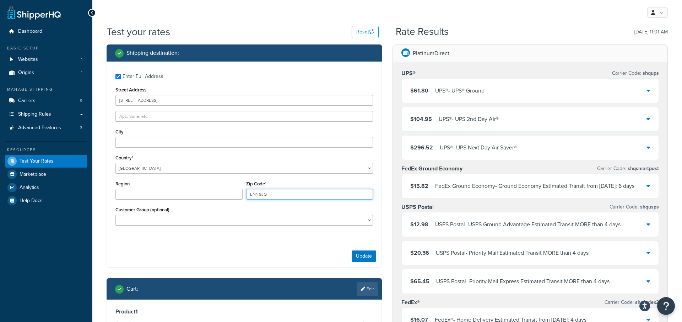
type input "EN4 9JQ"
click at [239, 147] on input "City" at bounding box center [245, 142] width 258 height 11
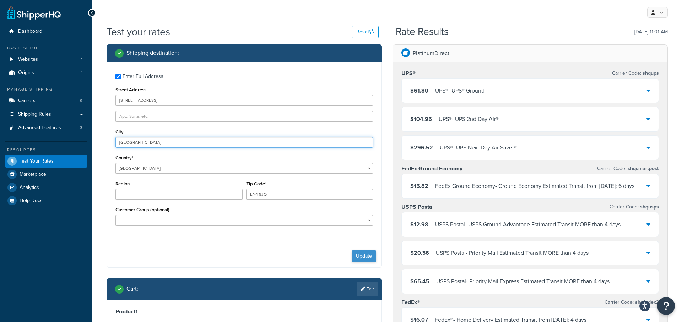
type input "[GEOGRAPHIC_DATA]"
click at [369, 255] on button "Update" at bounding box center [364, 255] width 25 height 11
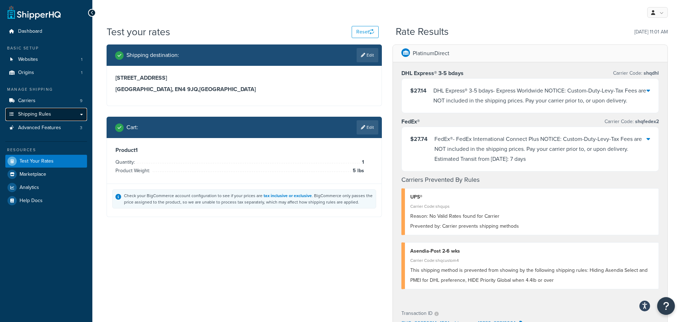
click at [67, 111] on link "Shipping Rules" at bounding box center [46, 114] width 82 height 13
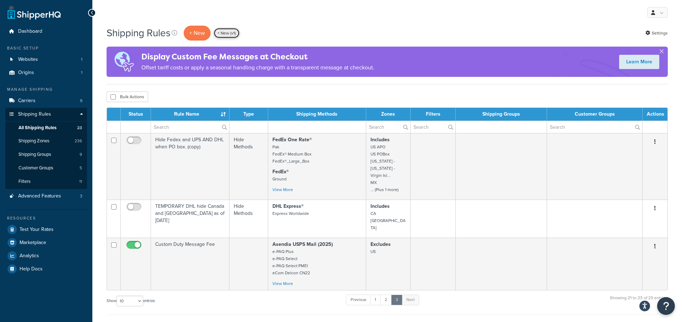
click at [225, 33] on link "+ New (v1)" at bounding box center [227, 33] width 26 height 11
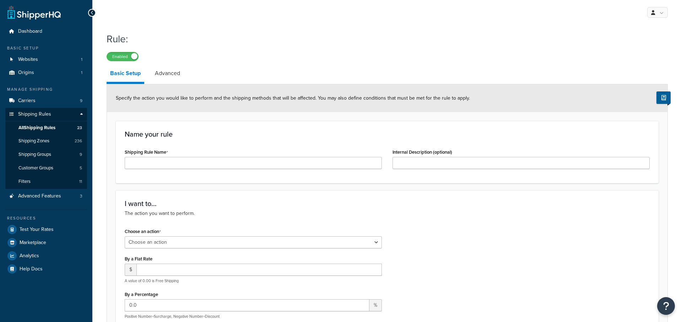
select select "ORDER"
click at [194, 164] on input "Shipping Rule Name" at bounding box center [253, 163] width 257 height 12
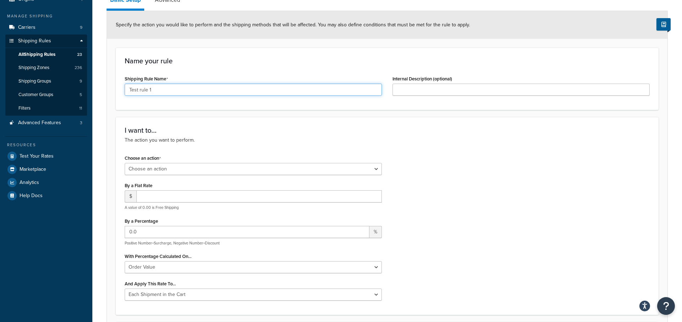
scroll to position [86, 0]
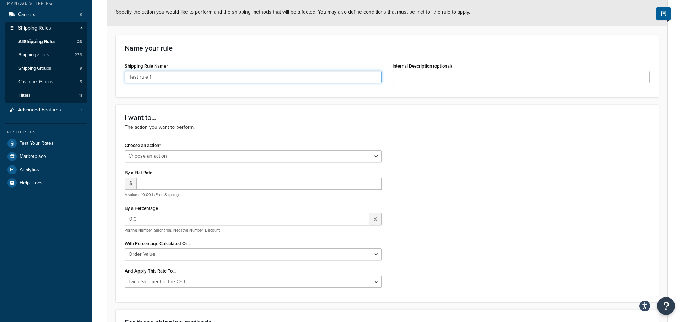
type input "Test rule 1"
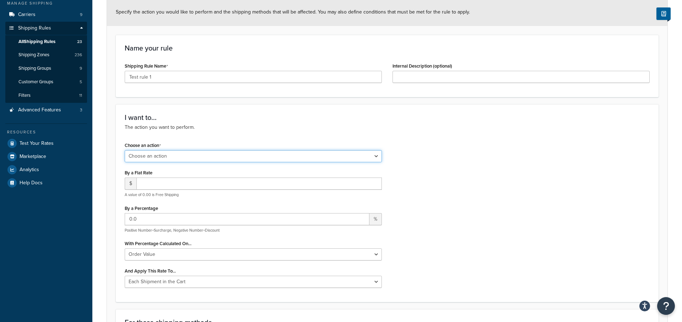
click at [167, 159] on select "Choose an action Override Rates Surcharge or discount rates Hide a shipping met…" at bounding box center [253, 156] width 257 height 12
select select "SURCHARGE"
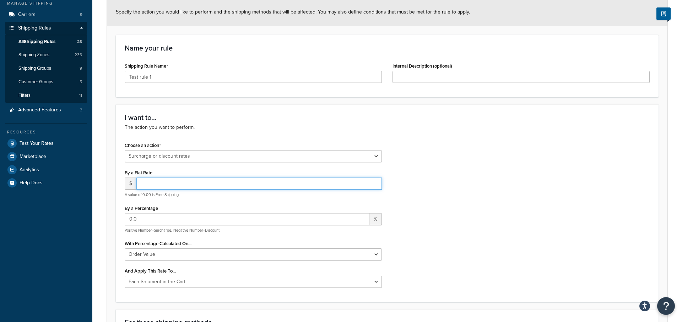
click at [175, 186] on input "number" at bounding box center [259, 183] width 246 height 12
type input "0"
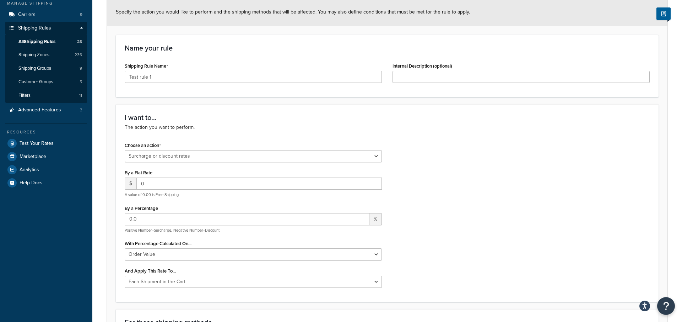
click at [507, 248] on div "Choose an action Choose an action Override Rates Surcharge or discount rates Hi…" at bounding box center [387, 216] width 536 height 153
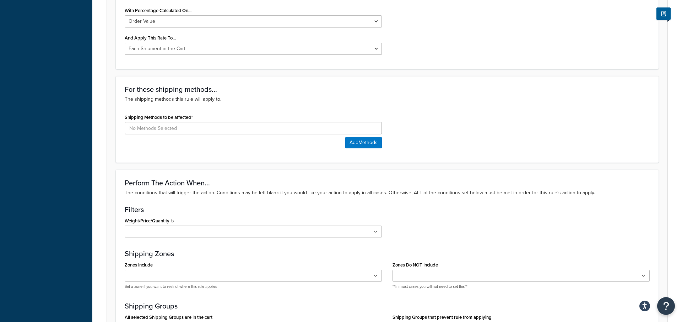
scroll to position [362, 0]
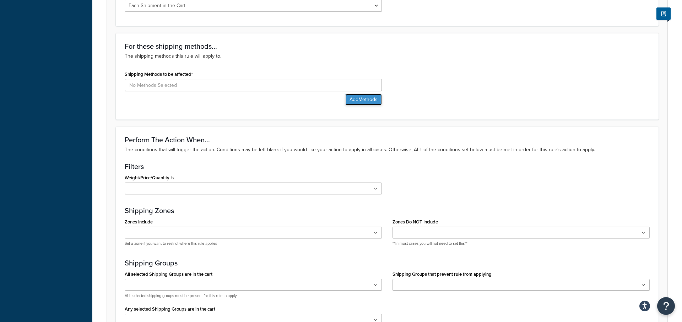
click at [346, 97] on button "Add Methods" at bounding box center [364, 99] width 37 height 11
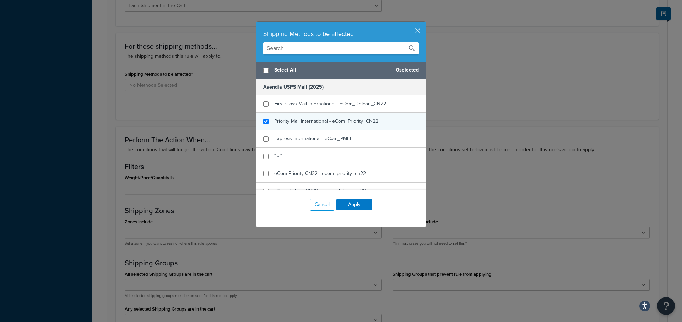
checkbox input "true"
click at [315, 128] on div "Priority Mail International - eCom_Priority_CN22​" at bounding box center [341, 121] width 170 height 17
click at [350, 197] on div "Cancel Apply" at bounding box center [341, 204] width 170 height 30
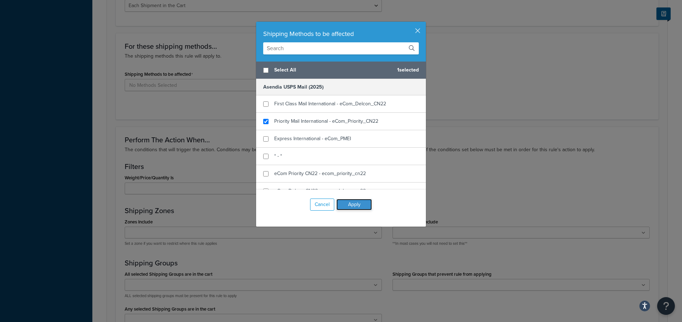
click at [350, 203] on button "Apply" at bounding box center [355, 204] width 36 height 11
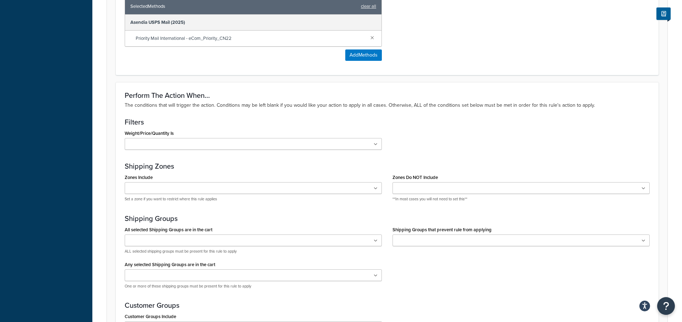
scroll to position [537, 0]
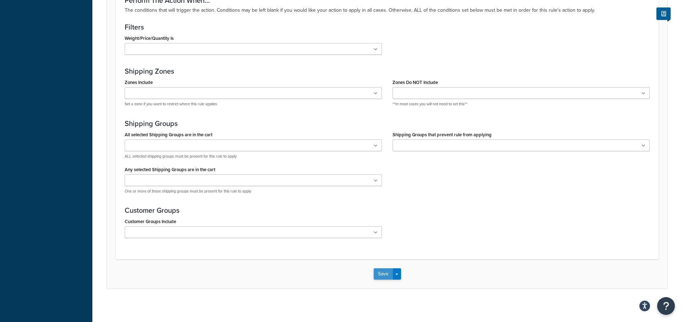
click at [386, 271] on button "Save" at bounding box center [383, 273] width 19 height 11
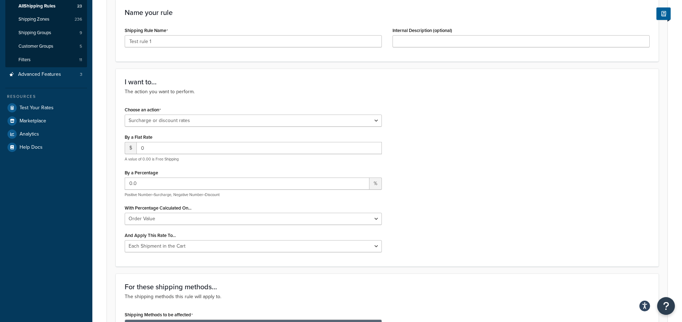
scroll to position [138, 0]
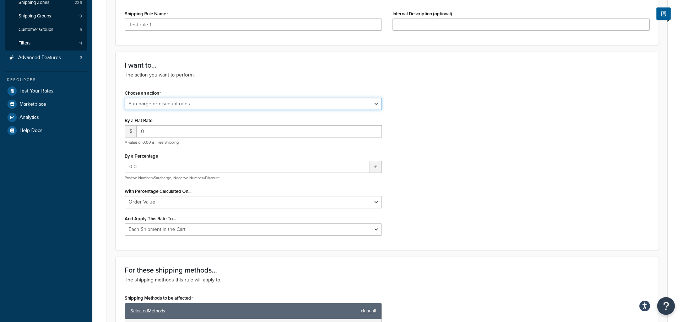
click at [218, 106] on select "Choose an action Override Rates Surcharge or discount rates Hide a shipping met…" at bounding box center [253, 104] width 257 height 12
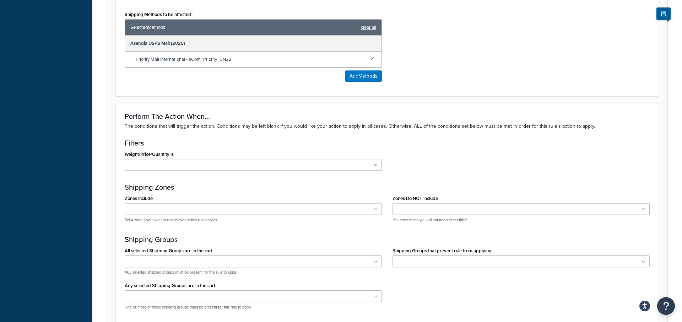
scroll to position [537, 0]
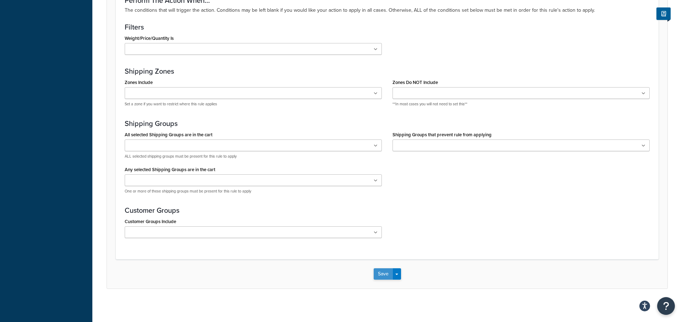
click at [380, 273] on button "Save" at bounding box center [383, 273] width 19 height 11
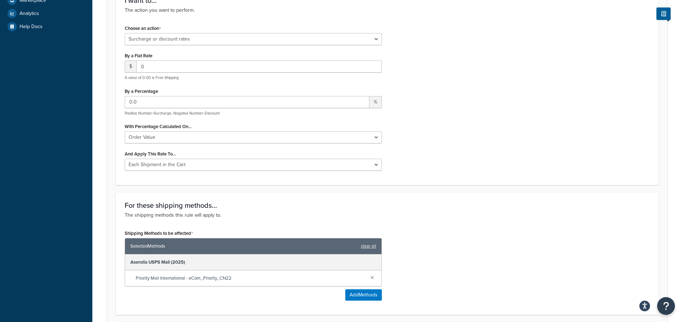
scroll to position [246, 0]
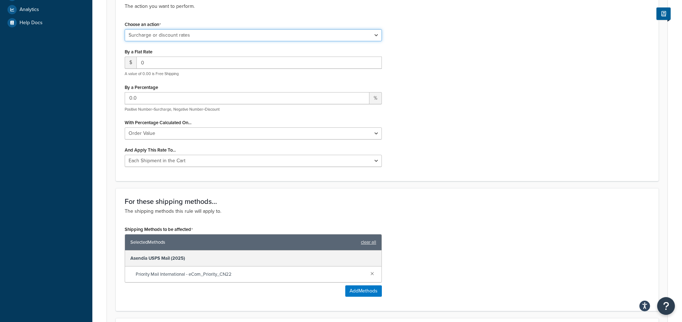
click at [212, 36] on select "Choose an action Override Rates Surcharge or discount rates Hide a shipping met…" at bounding box center [253, 35] width 257 height 12
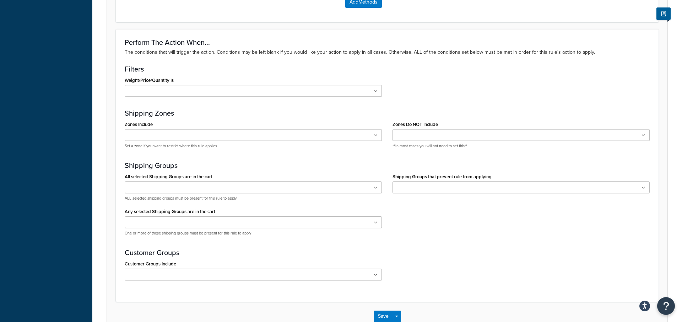
scroll to position [412, 0]
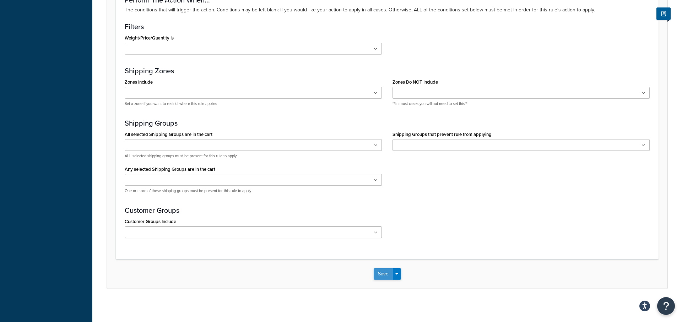
click at [383, 274] on button "Save" at bounding box center [383, 273] width 19 height 11
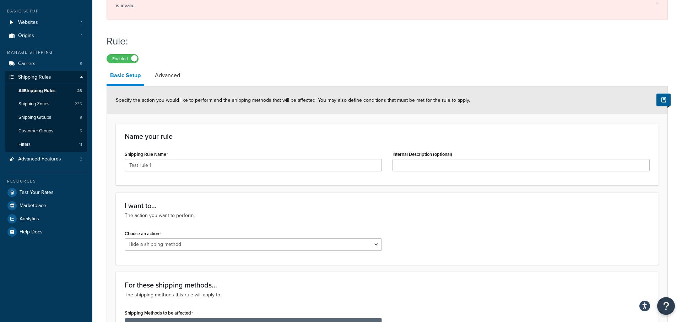
scroll to position [131, 0]
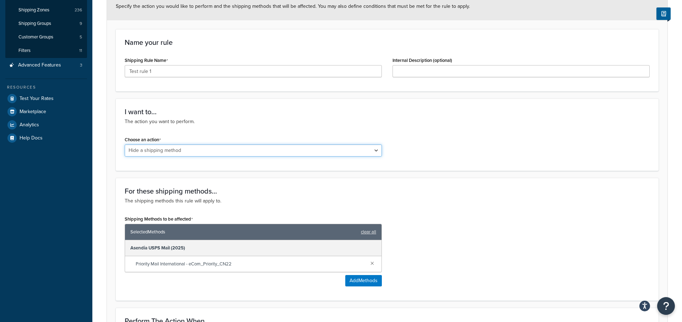
click at [166, 151] on select "Choose an action Override Rates Surcharge or discount rates Hide a shipping met…" at bounding box center [253, 150] width 257 height 12
select select "OVERRIDE"
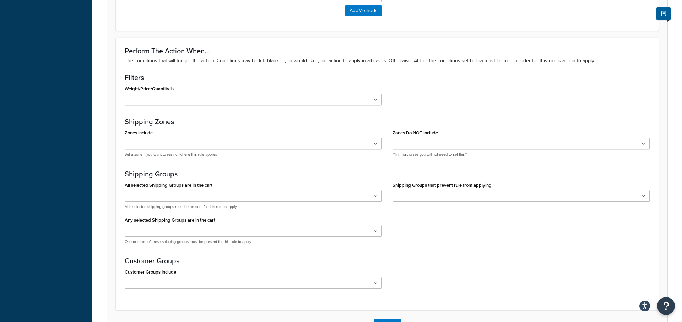
scroll to position [577, 0]
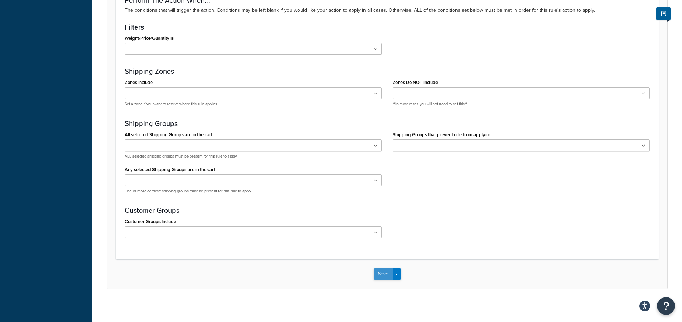
click at [387, 271] on button "Save" at bounding box center [383, 273] width 19 height 11
click at [371, 273] on div "Save Save Dropdown Save and Edit Save and Duplicate Save and Create New" at bounding box center [387, 273] width 561 height 29
click at [382, 273] on button "Save" at bounding box center [383, 273] width 19 height 11
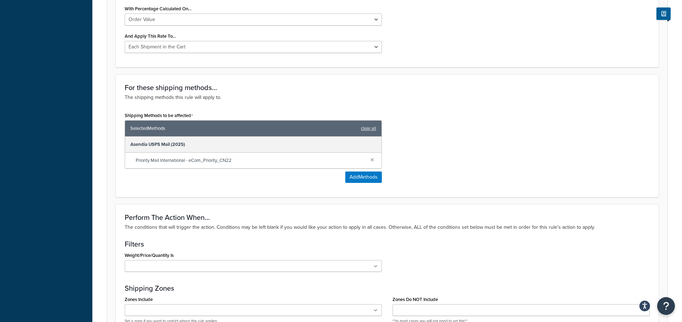
scroll to position [0, 0]
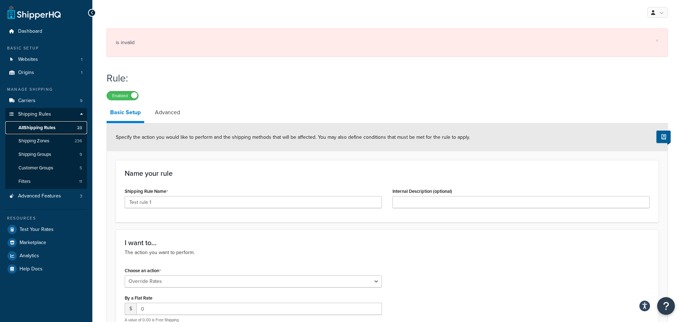
click at [72, 131] on link "All Shipping Rules 23" at bounding box center [46, 127] width 82 height 13
